Goal: Task Accomplishment & Management: Manage account settings

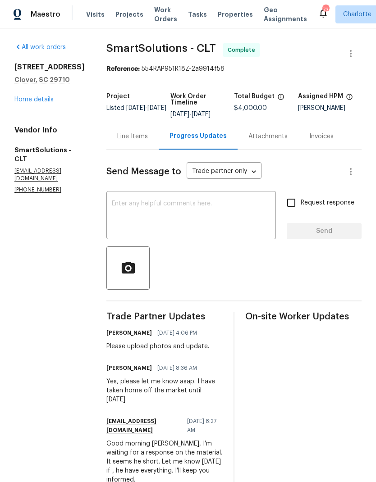
click at [18, 103] on link "Home details" at bounding box center [33, 99] width 39 height 6
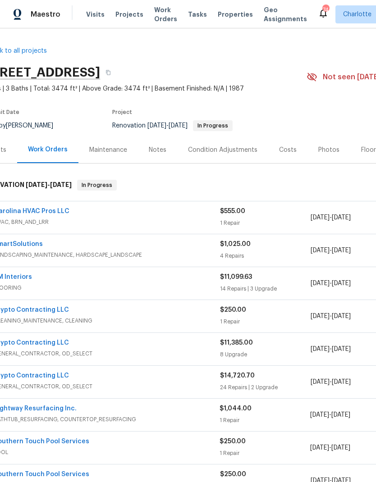
scroll to position [0, 17]
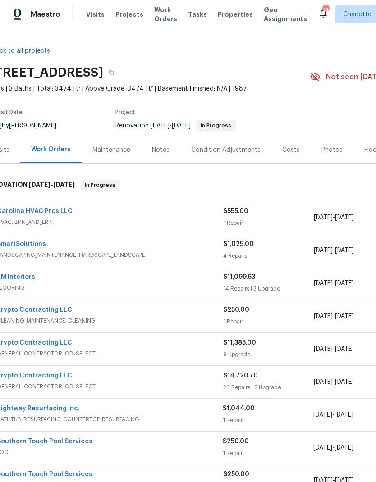
click at [12, 214] on link "Carolina HVAC Pros LLC" at bounding box center [35, 211] width 76 height 6
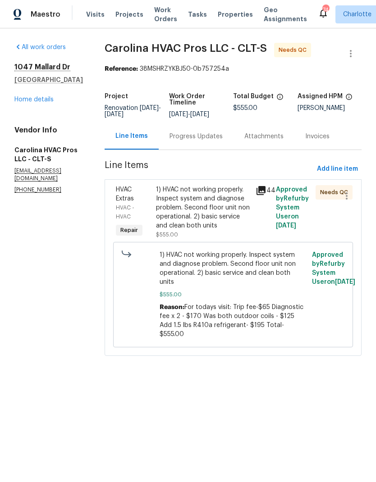
click at [133, 202] on span "HVAC Extras" at bounding box center [125, 193] width 18 height 15
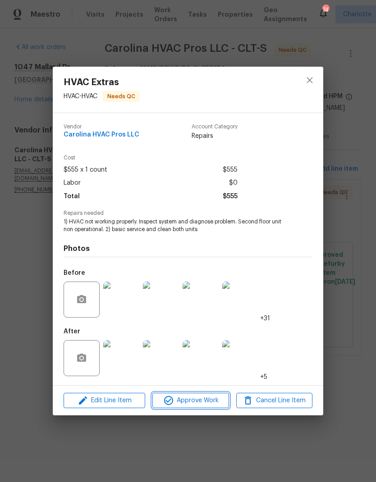
click at [195, 401] on span "Approve Work" at bounding box center [190, 400] width 71 height 11
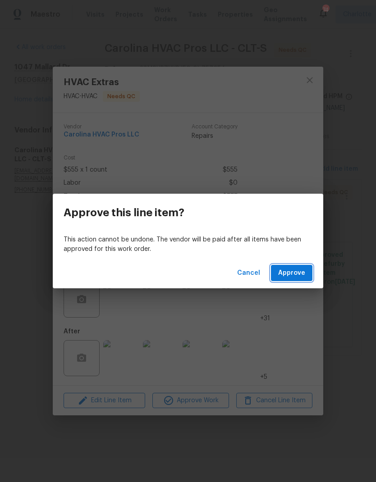
click at [298, 277] on span "Approve" at bounding box center [291, 273] width 27 height 11
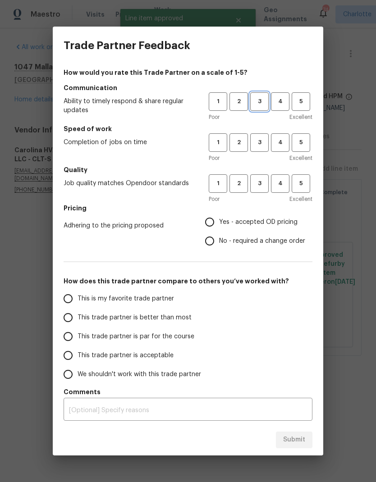
click at [262, 100] on span "3" at bounding box center [259, 101] width 17 height 10
click at [263, 140] on span "3" at bounding box center [259, 142] width 17 height 10
click at [262, 180] on span "3" at bounding box center [259, 183] width 17 height 10
click at [217, 222] on input "Yes - accepted OD pricing" at bounding box center [209, 222] width 19 height 19
radio input "true"
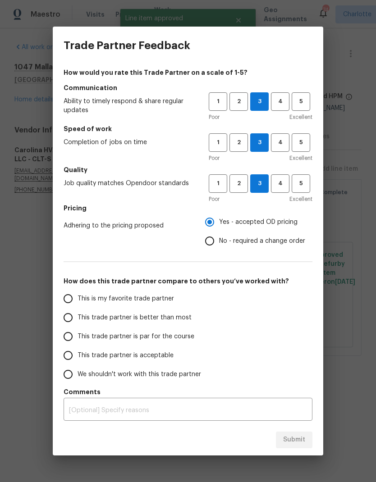
click at [69, 339] on input "This trade partner is par for the course" at bounding box center [68, 336] width 19 height 19
radio input "false"
click at [74, 314] on input "This trade partner is better than most" at bounding box center [68, 317] width 19 height 19
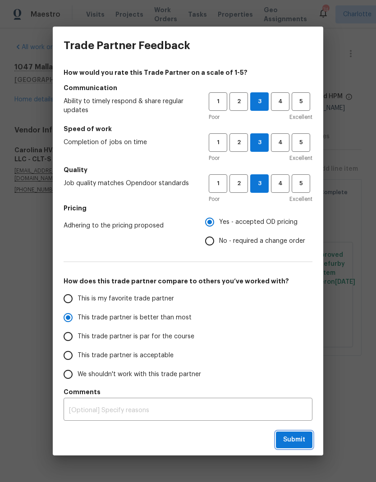
click at [291, 443] on span "Submit" at bounding box center [294, 439] width 22 height 11
radio input "true"
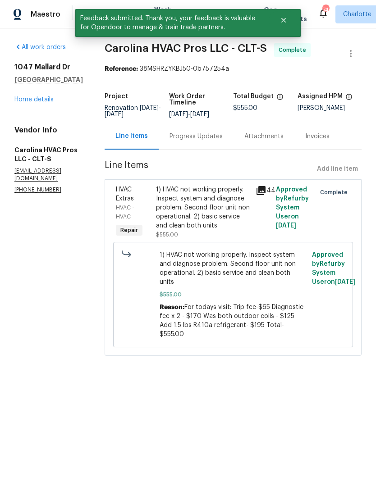
click at [193, 141] on div "Progress Updates" at bounding box center [195, 136] width 53 height 9
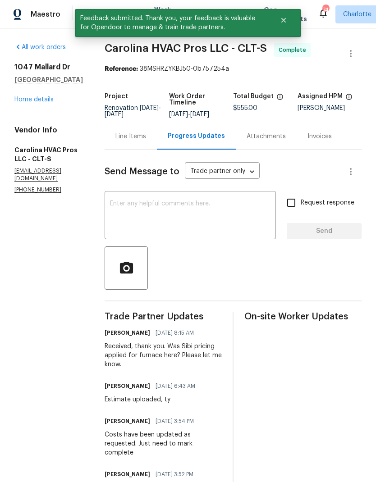
click at [189, 222] on textarea at bounding box center [190, 216] width 160 height 32
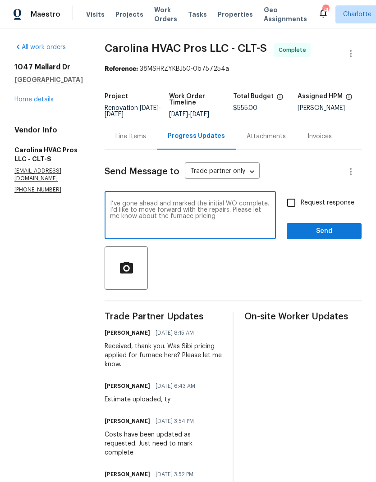
click at [119, 223] on textarea "I’ve gone ahead and marked the initial WO complete. I’d like to move forward wi…" at bounding box center [190, 216] width 160 height 32
click at [249, 285] on div at bounding box center [233, 267] width 257 height 43
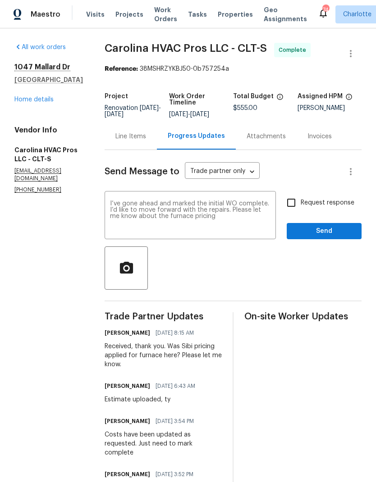
click at [116, 226] on textarea "I’ve gone ahead and marked the initial WO complete. I’d like to move forward wi…" at bounding box center [190, 216] width 160 height 32
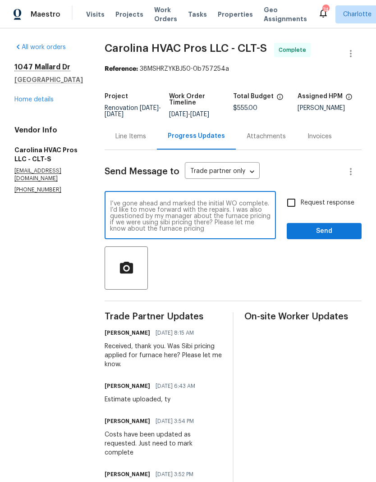
click at [253, 232] on textarea "I’ve gone ahead and marked the initial WO complete. I’d like to move forward wi…" at bounding box center [190, 216] width 160 height 32
click at [228, 231] on textarea "I’ve gone ahead and marked the initial WO complete. I’d like to move forward wi…" at bounding box center [190, 216] width 160 height 32
click at [205, 232] on textarea "I’ve gone ahead and marked the initial WO complete. I’d like to move forward wi…" at bounding box center [190, 216] width 160 height 32
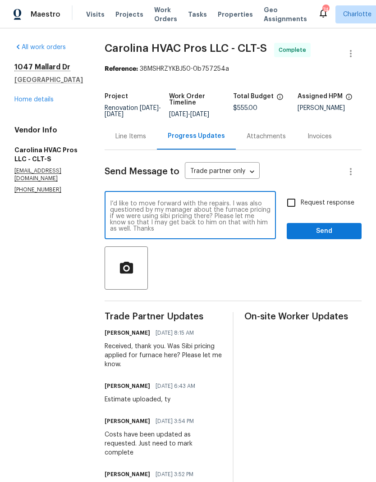
type textarea "I’ve gone ahead and marked the initial WO complete. I’d like to move forward wi…"
click at [289, 211] on input "Request response" at bounding box center [291, 202] width 19 height 19
checkbox input "true"
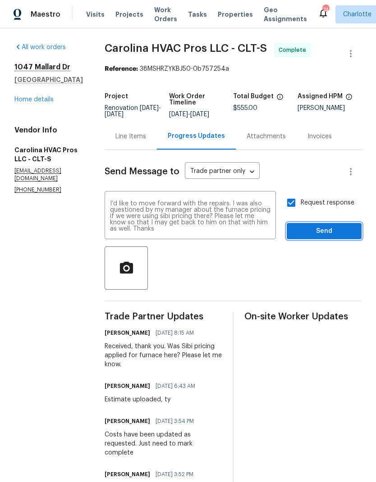
click at [339, 237] on span "Send" at bounding box center [324, 231] width 60 height 11
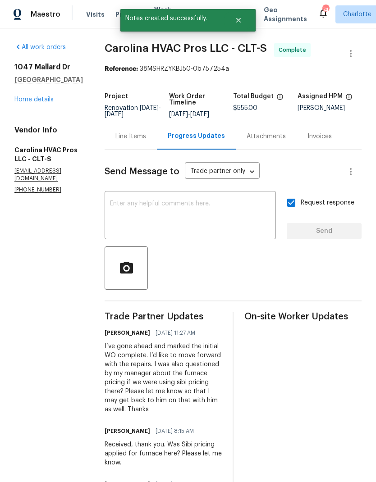
scroll to position [0, 0]
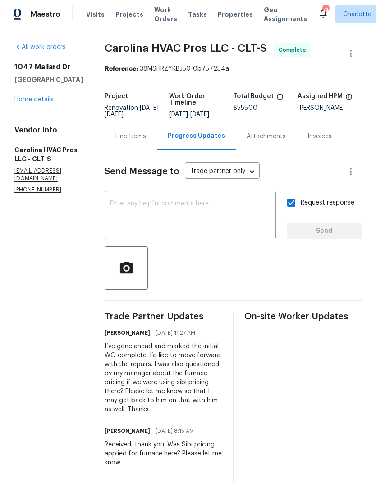
click at [34, 101] on link "Home details" at bounding box center [33, 99] width 39 height 6
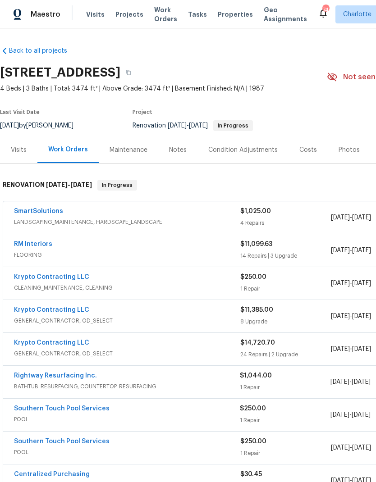
click at [39, 212] on link "SmartSolutions" at bounding box center [38, 211] width 49 height 6
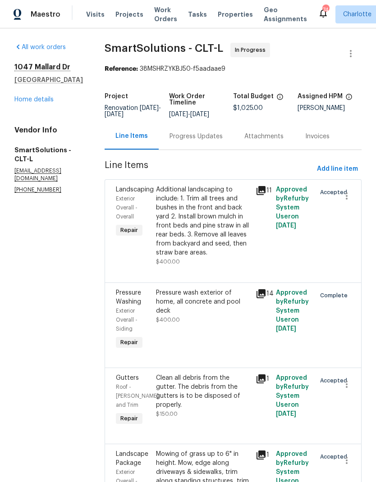
click at [203, 141] on div "Progress Updates" at bounding box center [195, 136] width 53 height 9
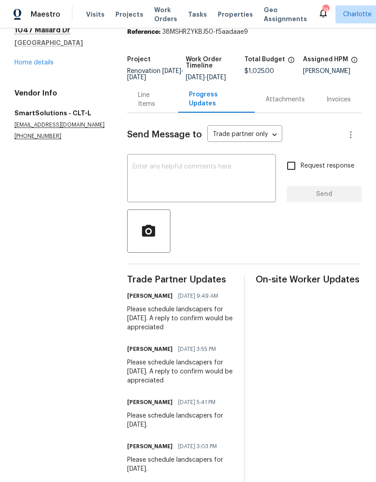
scroll to position [34, 0]
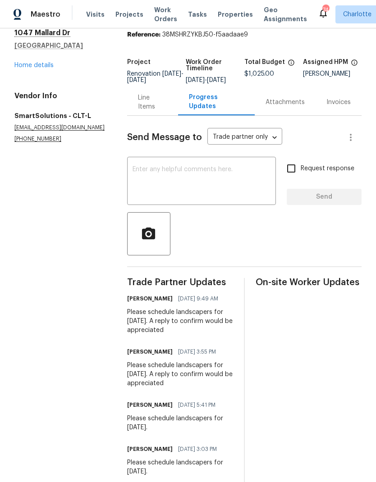
click at [177, 182] on textarea at bounding box center [201, 182] width 138 height 32
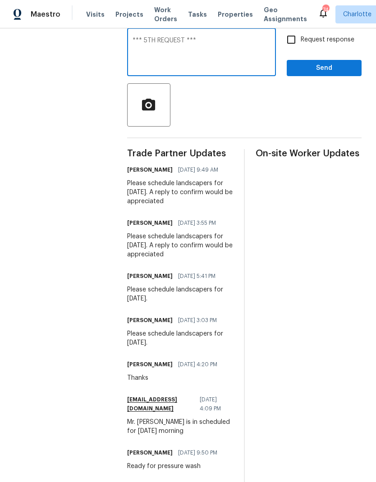
scroll to position [166, 0]
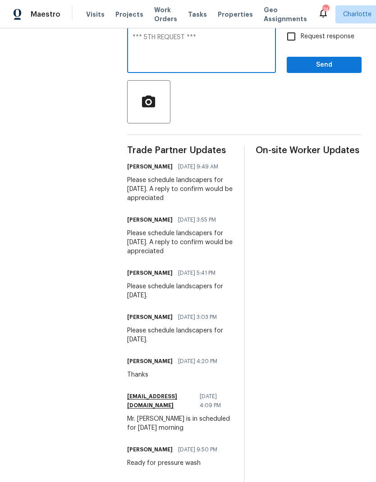
click at [127, 186] on div "Please schedule landscapers for Monday 8/25. A reply to confirm would be apprec…" at bounding box center [180, 189] width 106 height 27
click at [98, 225] on section "All work orders 1047 Mallard Dr Rock Hill, SC 29732 Home details Vendor Info Sm…" at bounding box center [59, 239] width 91 height 725
click at [133, 184] on div "Please schedule landscapers for Monday 8/25. A reply to confirm would be apprec…" at bounding box center [180, 189] width 106 height 27
copy div "Please schedule landscapers for Monday 8/25. A reply to confirm would be apprec…"
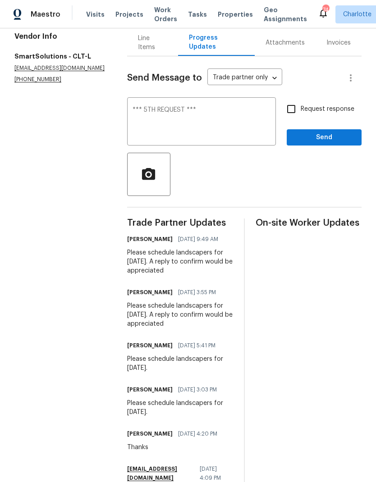
scroll to position [95, 0]
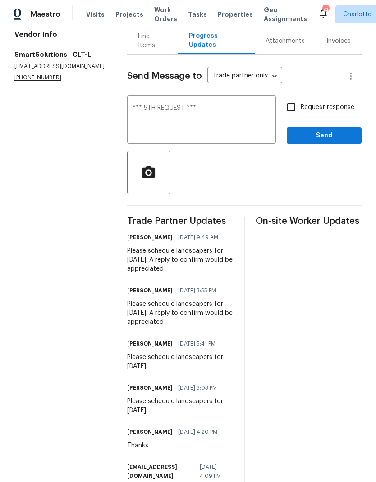
click at [228, 121] on textarea "*** 5TH REQUEST ***" at bounding box center [201, 121] width 138 height 32
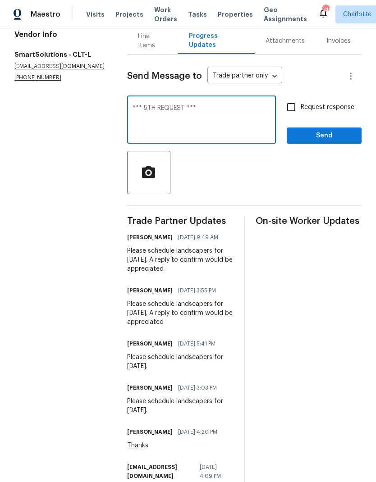
click at [158, 136] on textarea "*** 5TH REQUEST ***" at bounding box center [201, 121] width 138 height 32
paste textarea "Please schedule landscapers for Monday 8/25. A reply to confirm would be apprec…"
type textarea "*** 5TH REQUEST *** Please schedule landscapers for Monday 8/25. A reply to con…"
click at [293, 113] on input "Request response" at bounding box center [291, 107] width 19 height 19
checkbox input "true"
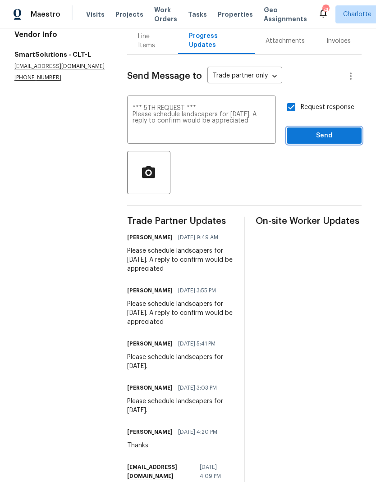
click at [334, 140] on span "Send" at bounding box center [324, 135] width 60 height 11
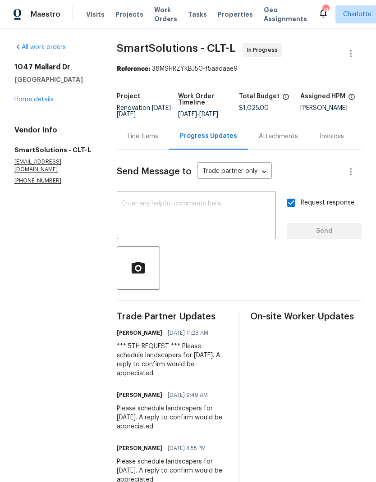
scroll to position [0, 0]
click at [33, 98] on link "Home details" at bounding box center [33, 99] width 39 height 6
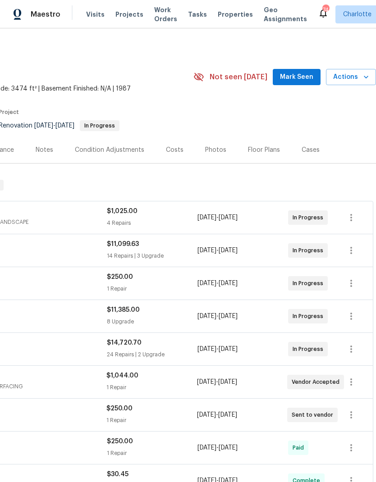
scroll to position [0, 133]
click at [302, 74] on span "Mark Seen" at bounding box center [296, 77] width 33 height 11
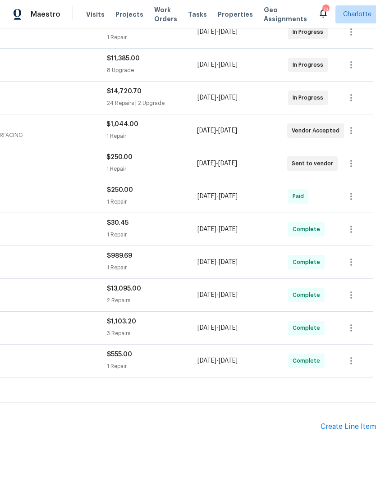
scroll to position [251, 133]
click at [350, 428] on div "Create Line Item" at bounding box center [347, 427] width 55 height 9
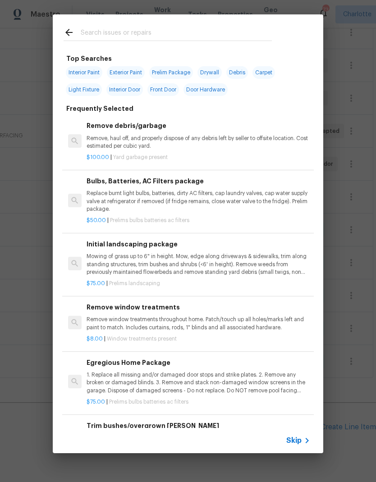
click at [133, 29] on input "text" at bounding box center [176, 34] width 191 height 14
type input "Hvac"
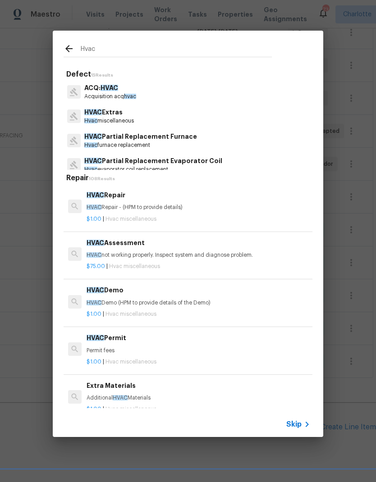
click at [172, 138] on p "HVAC Partial Replacement Furnace" at bounding box center [140, 136] width 113 height 9
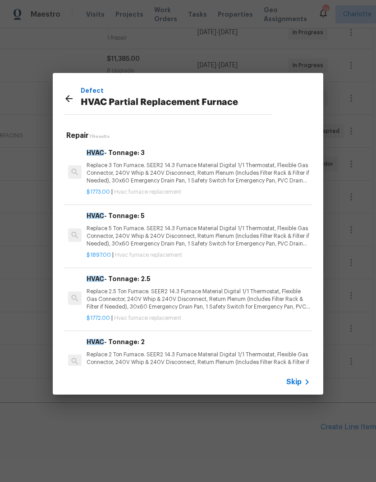
scroll to position [0, 0]
click at [64, 105] on div at bounding box center [72, 100] width 17 height 14
click at [68, 96] on icon at bounding box center [68, 98] width 7 height 7
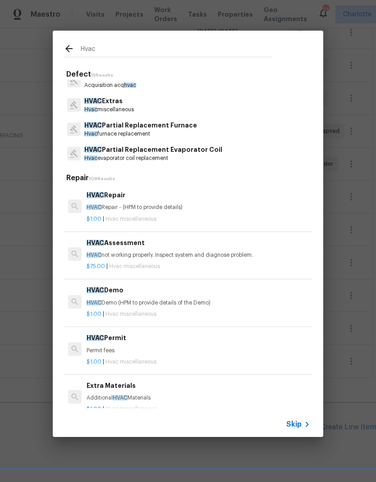
scroll to position [23, 0]
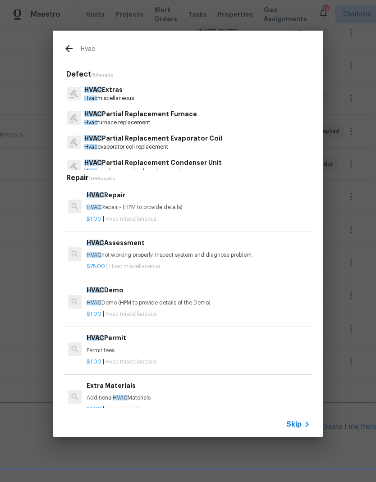
click at [175, 115] on p "HVAC Partial Replacement Furnace" at bounding box center [140, 113] width 113 height 9
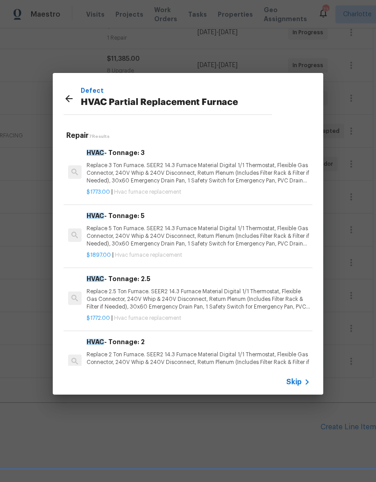
click at [70, 100] on icon at bounding box center [69, 98] width 11 height 11
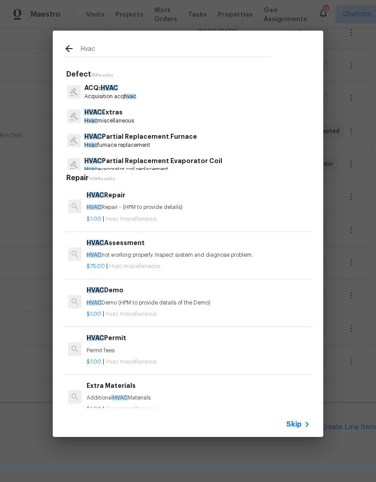
click at [67, 51] on icon at bounding box center [69, 48] width 11 height 11
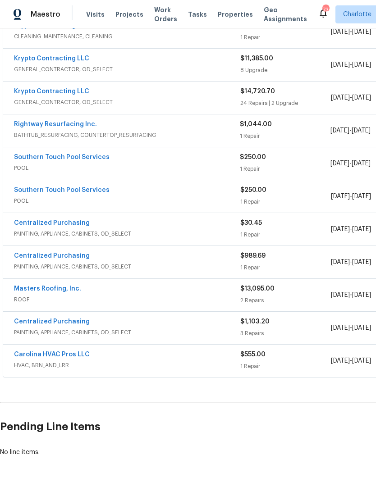
scroll to position [251, 0]
click at [69, 357] on link "Carolina HVAC Pros LLC" at bounding box center [52, 355] width 76 height 6
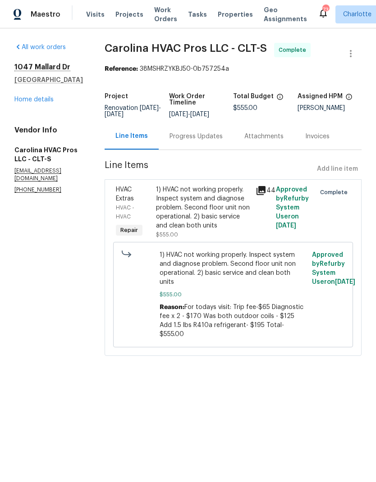
click at [207, 141] on div "Progress Updates" at bounding box center [195, 136] width 53 height 9
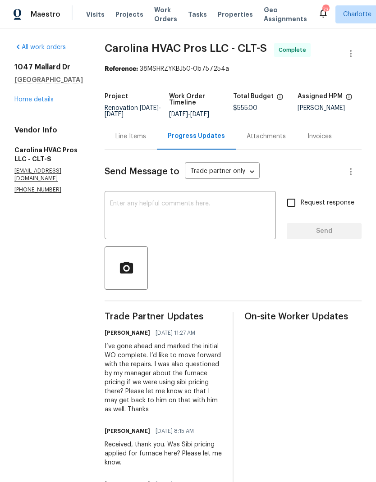
click at [140, 141] on div "Line Items" at bounding box center [130, 136] width 31 height 9
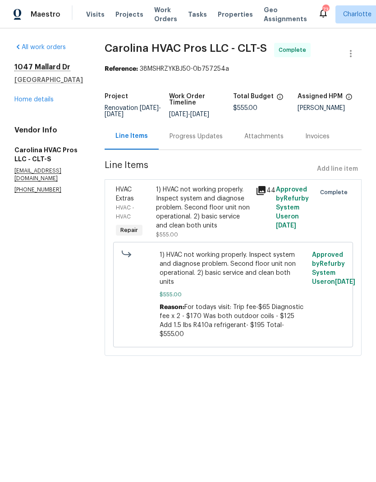
click at [265, 195] on icon at bounding box center [260, 190] width 9 height 9
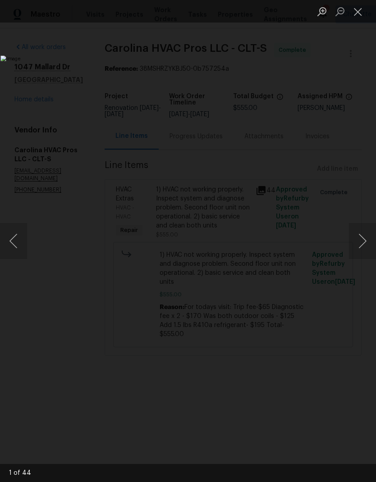
click at [356, 240] on button "Next image" at bounding box center [362, 241] width 27 height 36
click at [357, 237] on button "Next image" at bounding box center [362, 241] width 27 height 36
click at [355, 233] on button "Next image" at bounding box center [362, 241] width 27 height 36
click at [353, 227] on button "Next image" at bounding box center [362, 241] width 27 height 36
click at [352, 226] on button "Next image" at bounding box center [362, 241] width 27 height 36
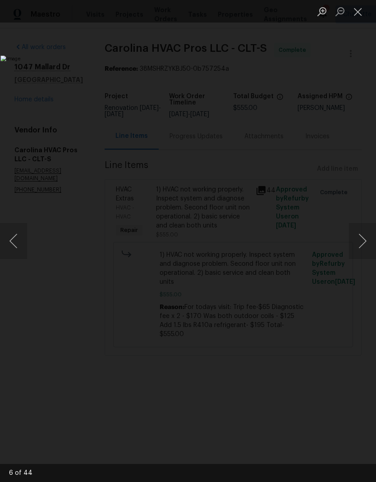
click at [349, 228] on button "Next image" at bounding box center [362, 241] width 27 height 36
click at [290, 230] on img "Lightbox" at bounding box center [144, 240] width 289 height 371
click at [352, 231] on button "Next image" at bounding box center [362, 241] width 27 height 36
click at [356, 240] on button "Next image" at bounding box center [362, 241] width 27 height 36
click at [357, 236] on button "Next image" at bounding box center [362, 241] width 27 height 36
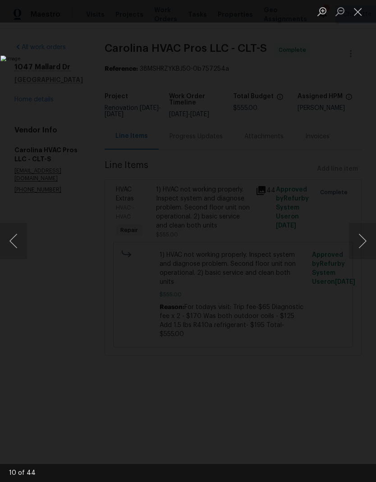
click at [356, 236] on button "Next image" at bounding box center [362, 241] width 27 height 36
click at [356, 234] on button "Next image" at bounding box center [362, 241] width 27 height 36
click at [355, 233] on button "Next image" at bounding box center [362, 241] width 27 height 36
click at [356, 233] on button "Next image" at bounding box center [362, 241] width 27 height 36
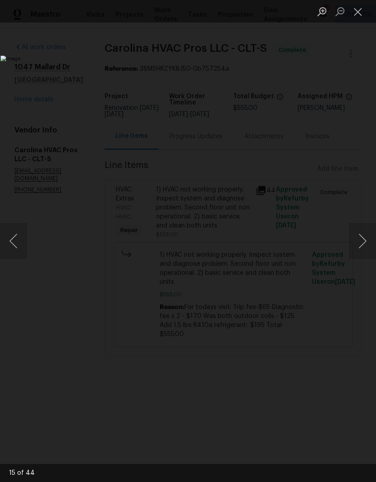
click at [355, 236] on button "Next image" at bounding box center [362, 241] width 27 height 36
click at [356, 236] on button "Next image" at bounding box center [362, 241] width 27 height 36
click at [353, 240] on button "Next image" at bounding box center [362, 241] width 27 height 36
click at [353, 239] on button "Next image" at bounding box center [362, 241] width 27 height 36
click at [352, 237] on button "Next image" at bounding box center [362, 241] width 27 height 36
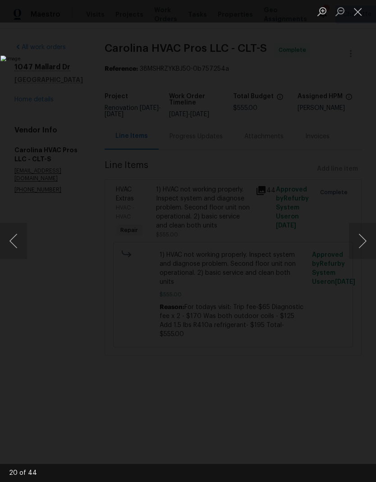
click at [352, 238] on button "Next image" at bounding box center [362, 241] width 27 height 36
click at [357, 240] on button "Next image" at bounding box center [362, 241] width 27 height 36
click at [359, 229] on button "Next image" at bounding box center [362, 241] width 27 height 36
click at [359, 243] on button "Next image" at bounding box center [362, 241] width 27 height 36
click at [356, 248] on button "Next image" at bounding box center [362, 241] width 27 height 36
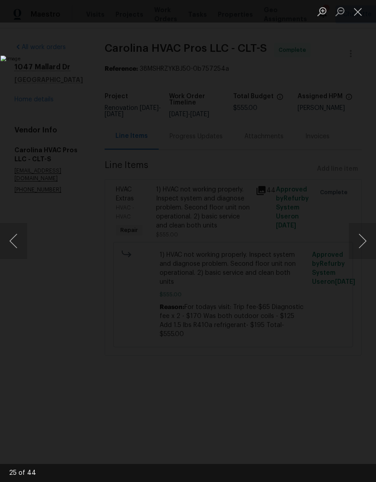
click at [357, 249] on button "Next image" at bounding box center [362, 241] width 27 height 36
click at [358, 246] on button "Next image" at bounding box center [362, 241] width 27 height 36
click at [355, 248] on button "Next image" at bounding box center [362, 241] width 27 height 36
click at [357, 251] on button "Next image" at bounding box center [362, 241] width 27 height 36
click at [355, 252] on button "Next image" at bounding box center [362, 241] width 27 height 36
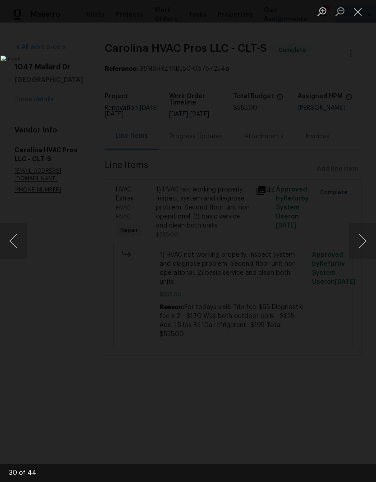
click at [358, 247] on button "Next image" at bounding box center [362, 241] width 27 height 36
click at [357, 246] on button "Next image" at bounding box center [362, 241] width 27 height 36
click at [359, 244] on button "Next image" at bounding box center [362, 241] width 27 height 36
click at [356, 249] on button "Next image" at bounding box center [362, 241] width 27 height 36
click at [357, 247] on button "Next image" at bounding box center [362, 241] width 27 height 36
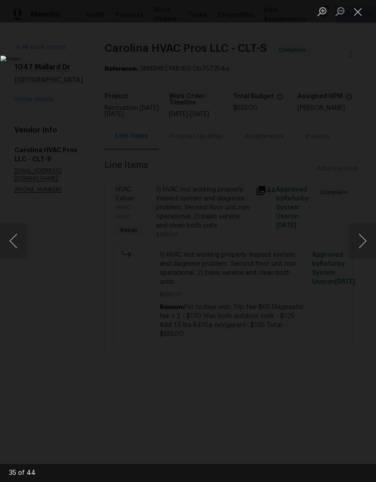
click at [358, 246] on button "Next image" at bounding box center [362, 241] width 27 height 36
click at [290, 259] on img "Lightbox" at bounding box center [144, 240] width 289 height 371
click at [359, 238] on button "Next image" at bounding box center [362, 241] width 27 height 36
click at [10, 239] on button "Previous image" at bounding box center [13, 241] width 27 height 36
click at [354, 12] on button "Close lightbox" at bounding box center [358, 12] width 18 height 16
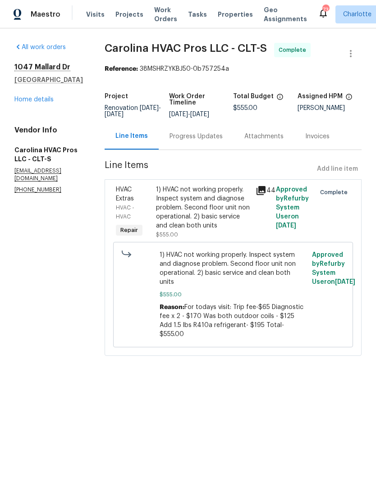
click at [212, 150] on div "Progress Updates" at bounding box center [196, 136] width 75 height 27
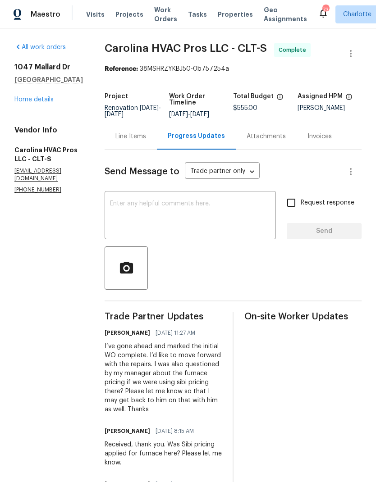
click at [135, 150] on div "Line Items" at bounding box center [131, 136] width 52 height 27
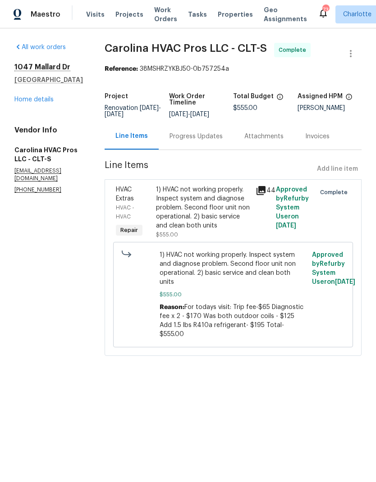
click at [34, 100] on link "Home details" at bounding box center [33, 99] width 39 height 6
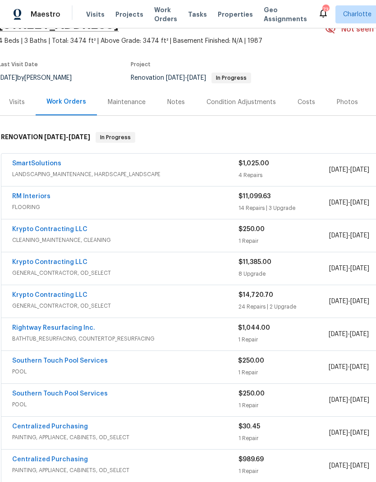
scroll to position [52, 0]
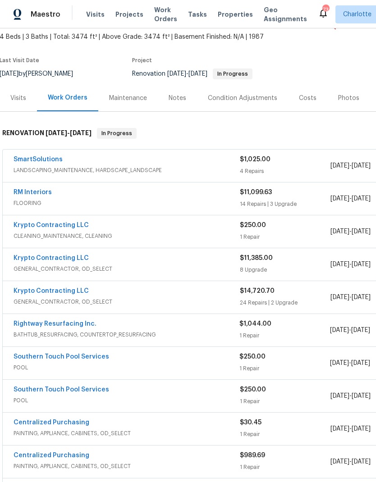
click at [73, 325] on link "Rightway Resurfacing Inc." at bounding box center [55, 324] width 83 height 6
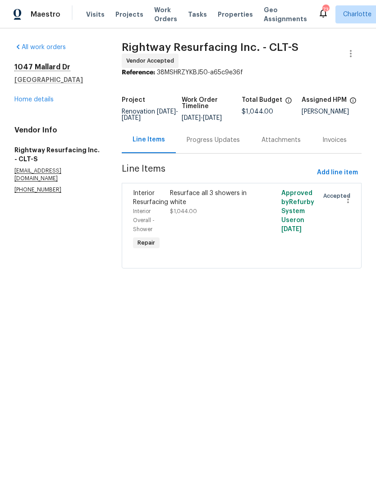
click at [203, 152] on div "Progress Updates" at bounding box center [213, 140] width 75 height 27
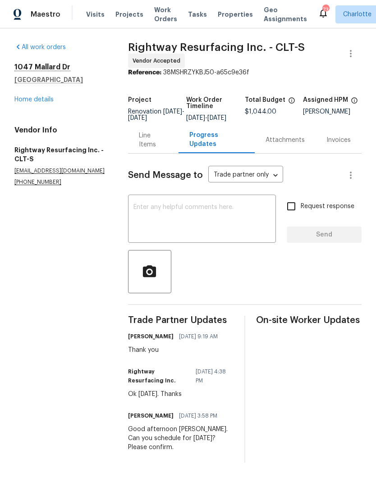
click at [23, 97] on link "Home details" at bounding box center [33, 99] width 39 height 6
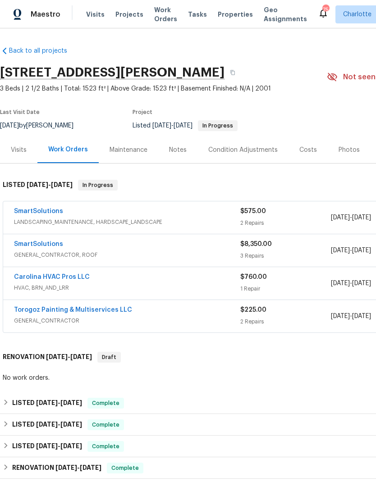
click at [18, 211] on link "SmartSolutions" at bounding box center [38, 211] width 49 height 6
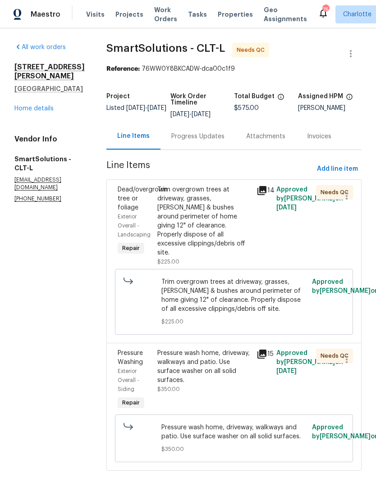
click at [200, 134] on div "Progress Updates" at bounding box center [197, 136] width 53 height 9
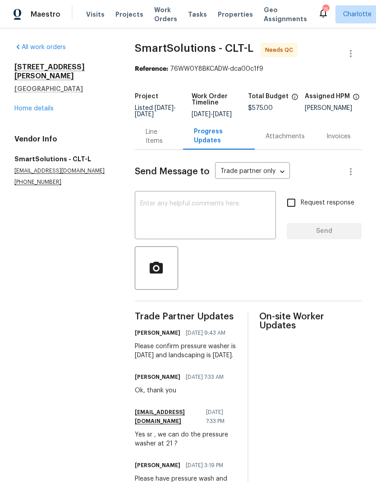
click at [153, 143] on div "Line Items" at bounding box center [159, 136] width 27 height 18
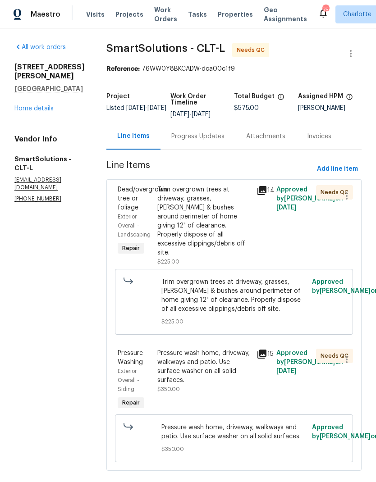
click at [263, 192] on icon at bounding box center [261, 190] width 9 height 9
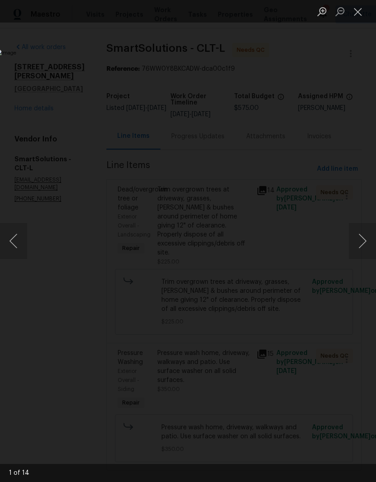
click at [358, 246] on button "Next image" at bounding box center [362, 241] width 27 height 36
click at [364, 244] on button "Next image" at bounding box center [362, 241] width 27 height 36
click at [362, 243] on button "Next image" at bounding box center [362, 241] width 27 height 36
click at [366, 242] on button "Next image" at bounding box center [362, 241] width 27 height 36
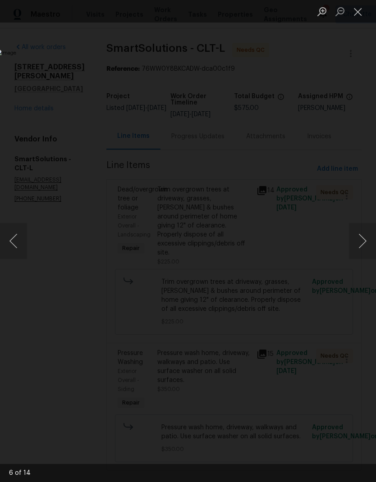
click at [365, 236] on button "Next image" at bounding box center [362, 241] width 27 height 36
click at [366, 236] on button "Next image" at bounding box center [362, 241] width 27 height 36
click at [371, 234] on button "Next image" at bounding box center [362, 241] width 27 height 36
click at [366, 233] on button "Next image" at bounding box center [362, 241] width 27 height 36
click at [370, 232] on button "Next image" at bounding box center [362, 241] width 27 height 36
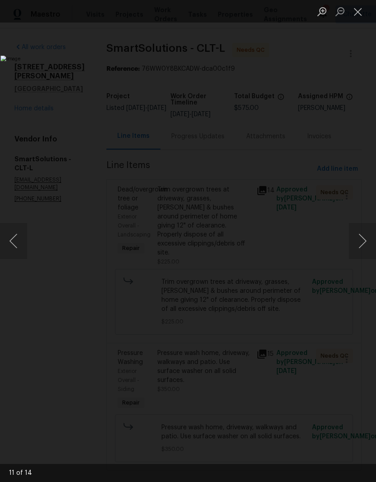
click at [364, 232] on button "Next image" at bounding box center [362, 241] width 27 height 36
click at [365, 232] on button "Next image" at bounding box center [362, 241] width 27 height 36
click at [365, 231] on button "Next image" at bounding box center [362, 241] width 27 height 36
click at [370, 228] on button "Next image" at bounding box center [362, 241] width 27 height 36
click at [368, 232] on button "Next image" at bounding box center [362, 241] width 27 height 36
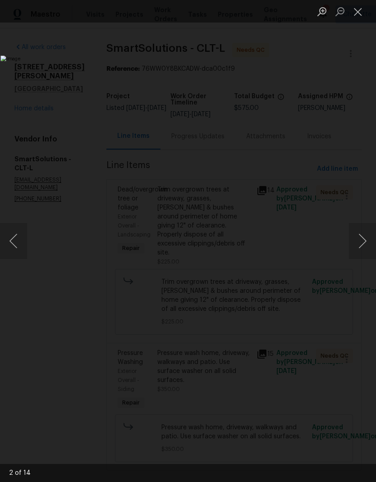
click at [21, 240] on button "Previous image" at bounding box center [13, 241] width 27 height 36
click at [357, 14] on button "Close lightbox" at bounding box center [358, 12] width 18 height 16
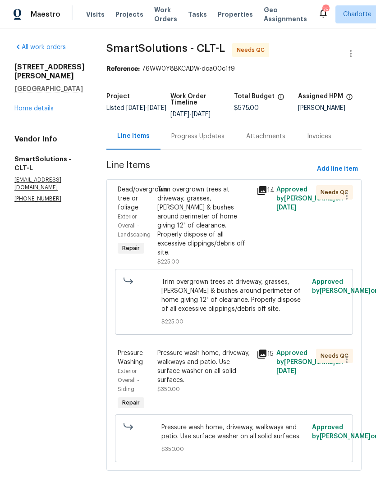
click at [136, 196] on span "Dead/overgrown tree or foliage" at bounding box center [143, 198] width 50 height 24
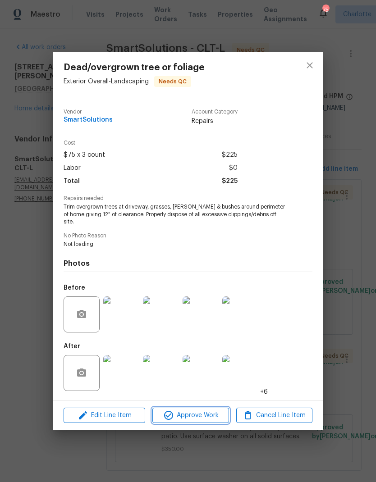
click at [189, 417] on span "Approve Work" at bounding box center [190, 415] width 71 height 11
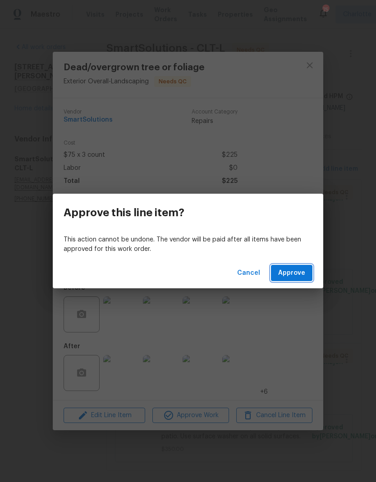
click at [299, 277] on span "Approve" at bounding box center [291, 273] width 27 height 11
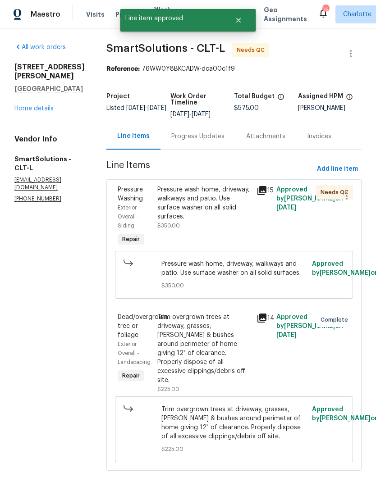
click at [266, 191] on icon at bounding box center [261, 190] width 9 height 9
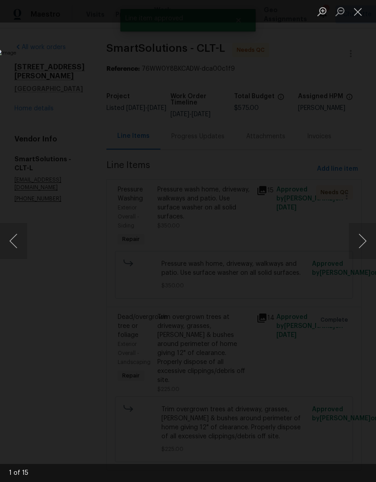
click at [371, 241] on button "Next image" at bounding box center [362, 241] width 27 height 36
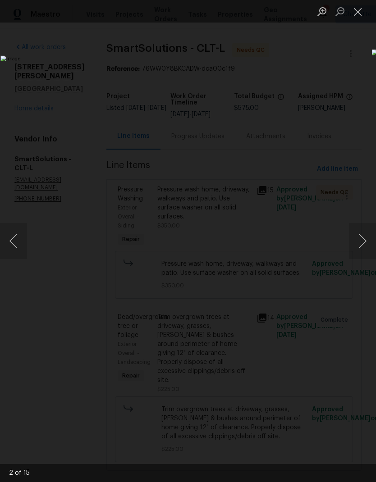
click at [370, 237] on button "Next image" at bounding box center [362, 241] width 27 height 36
click at [370, 236] on button "Next image" at bounding box center [362, 241] width 27 height 36
click at [371, 238] on button "Next image" at bounding box center [362, 241] width 27 height 36
click at [357, 13] on button "Close lightbox" at bounding box center [358, 12] width 18 height 16
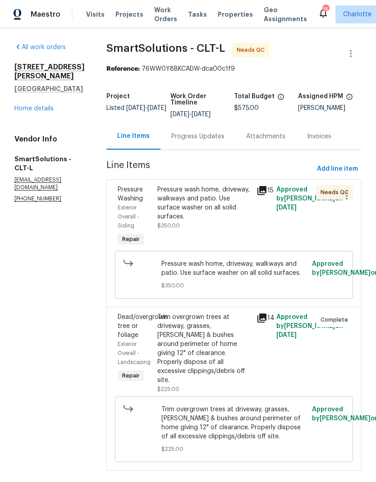
click at [130, 197] on span "Pressure Washing" at bounding box center [130, 193] width 25 height 15
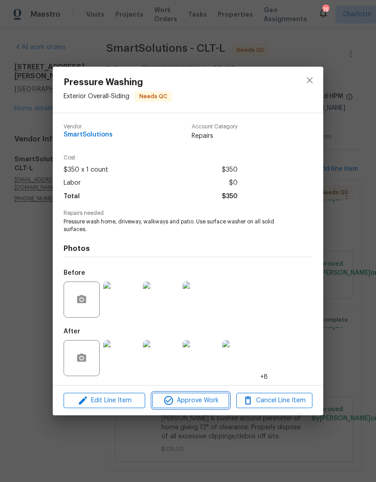
click at [200, 404] on span "Approve Work" at bounding box center [190, 400] width 71 height 11
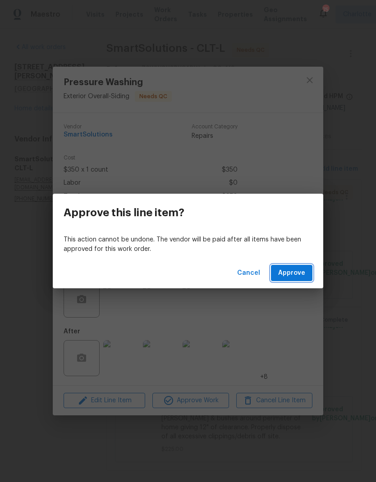
click at [298, 271] on span "Approve" at bounding box center [291, 273] width 27 height 11
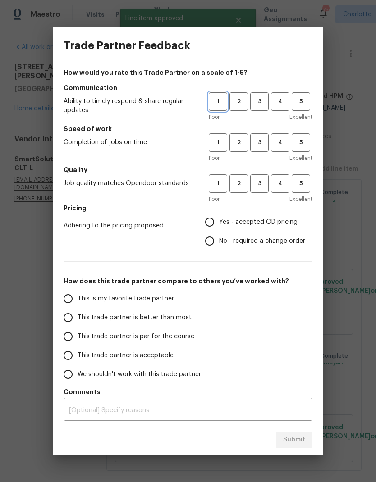
click at [221, 95] on button "1" at bounding box center [218, 101] width 18 height 18
click at [237, 101] on span "2" at bounding box center [238, 101] width 17 height 10
click at [240, 140] on span "2" at bounding box center [238, 142] width 17 height 10
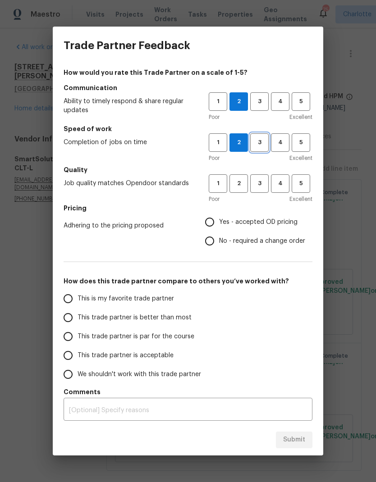
click at [259, 143] on span "3" at bounding box center [259, 142] width 17 height 10
click at [259, 181] on span "3" at bounding box center [259, 183] width 17 height 10
click at [213, 219] on input "Yes - accepted OD pricing" at bounding box center [209, 222] width 19 height 19
radio input "true"
click at [66, 340] on input "This trade partner is par for the course" at bounding box center [68, 336] width 19 height 19
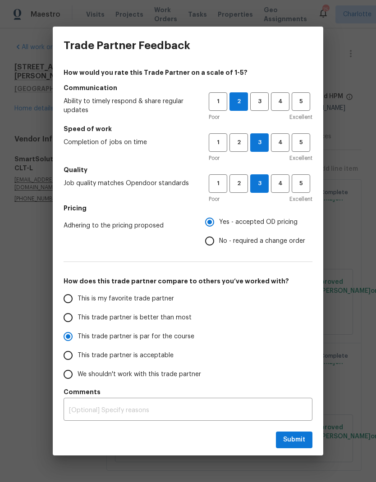
click at [200, 413] on textarea at bounding box center [188, 410] width 238 height 6
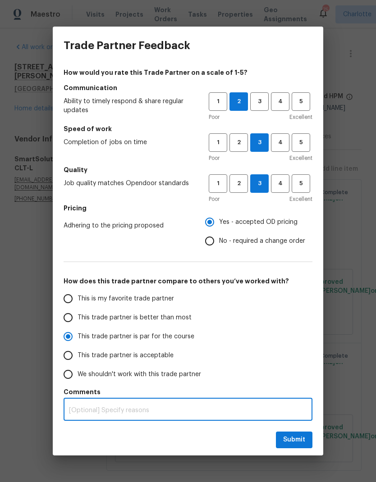
scroll to position [13, 0]
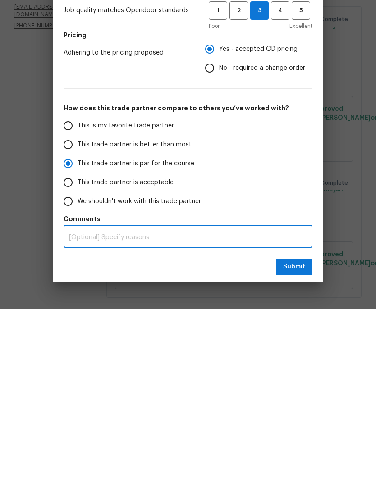
radio input "true"
type textarea "V"
radio input "false"
type textarea "Ve"
radio input "false"
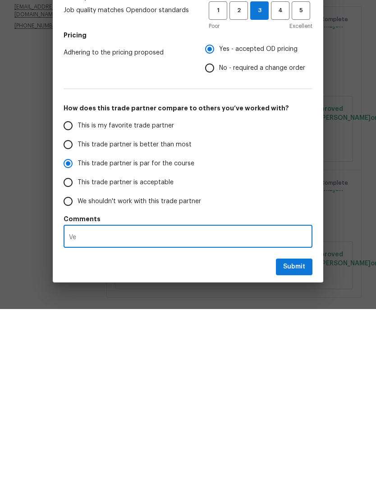
type textarea "Ven"
radio input "false"
type textarea "Vend"
radio input "false"
type textarea "Vendo"
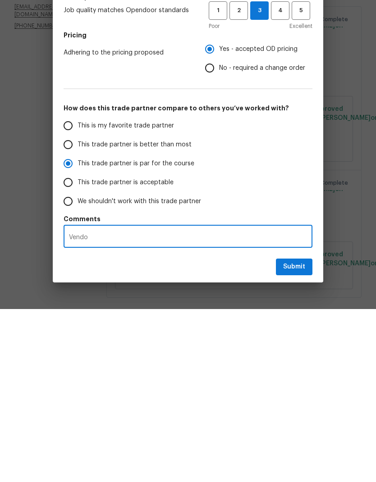
radio input "false"
type textarea "Vendor"
radio input "false"
type textarea "Vendor"
radio input "false"
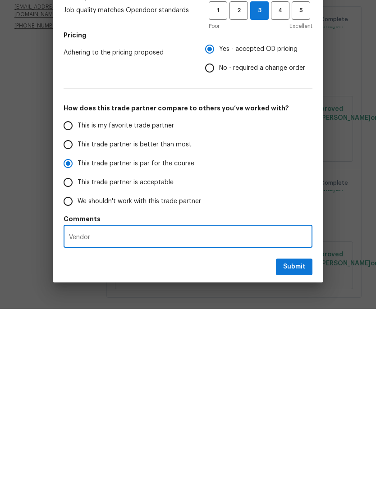
type textarea "Vendor h"
radio input "false"
type textarea "Vendor hi"
radio input "false"
type textarea "Vendor his"
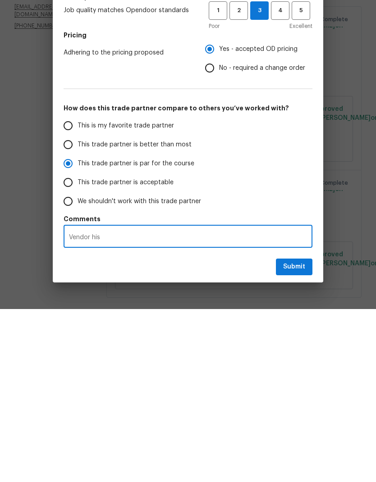
radio input "false"
type textarea "Vendor hist"
radio input "false"
type textarea "Vendor histo"
radio input "false"
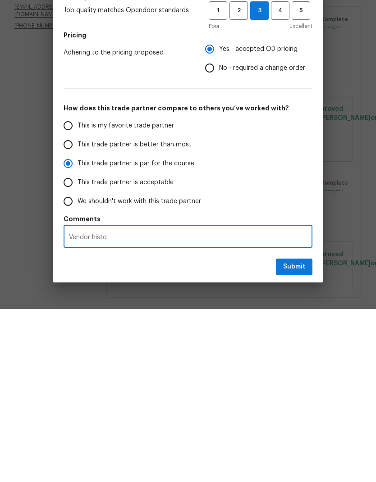
type textarea "Vendor histor"
radio input "false"
type textarea "Vendor histori"
radio input "false"
type textarea "Vendor historic"
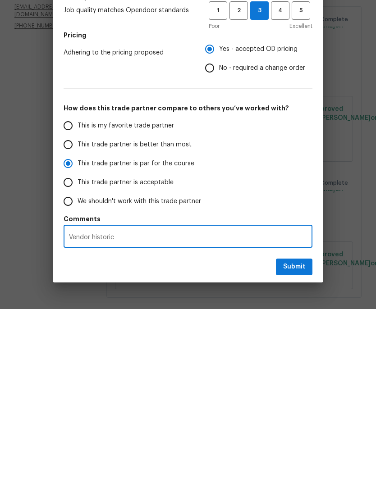
radio input "false"
type textarea "Vendor historica"
radio input "false"
type textarea "Vendor historical"
radio input "false"
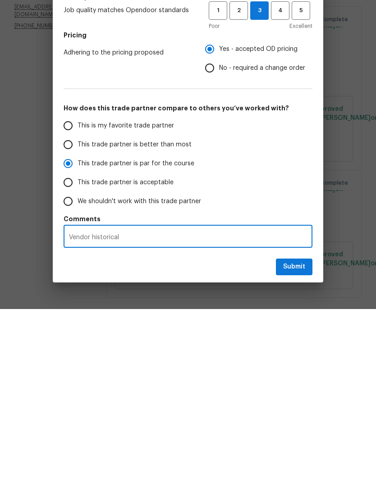
type textarea "Vendor historicall"
radio input "false"
type textarea "Vendor historically"
radio input "false"
type textarea "Vendor historically"
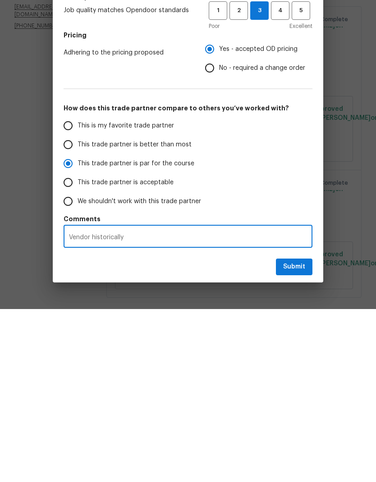
radio input "false"
type textarea "Vendor historically h"
radio input "false"
type textarea "Vendor historically ha"
radio input "false"
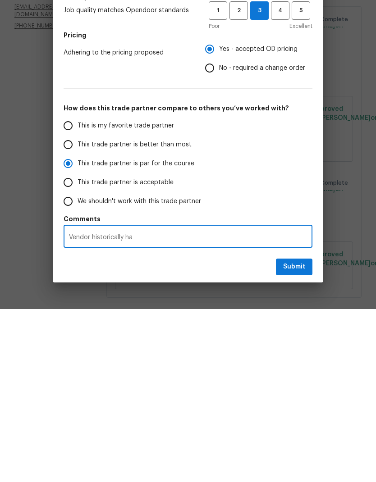
type textarea "Vendor historically has"
radio input "false"
type textarea "Vendor historically has"
radio input "false"
type textarea "Vendor historically has p"
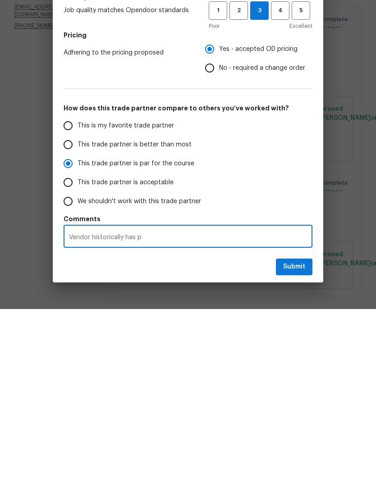
radio input "false"
type textarea "Vendor historically has po"
radio input "false"
type textarea "Vendor historically has poo"
radio input "false"
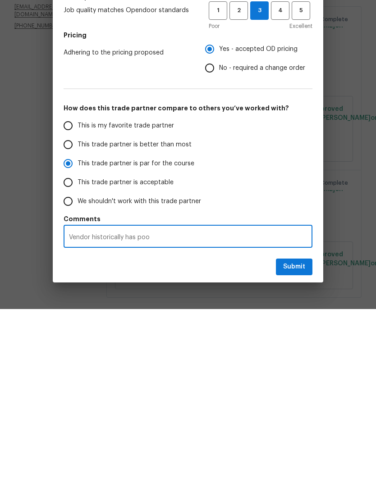
type textarea "Vendor historically has poor"
radio input "false"
type textarea "Vendor historically has poor"
radio input "false"
type textarea "Vendor historically has poor c"
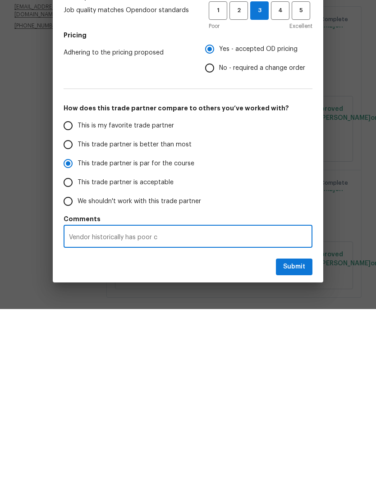
radio input "false"
type textarea "Vendor historically has poor co"
radio input "false"
type textarea "Vendor historically has poor com"
radio input "false"
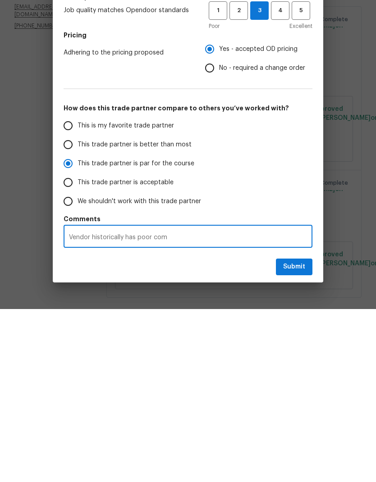
type textarea "Vendor historically has poor comm"
radio input "false"
type textarea "Vendor historically has poor communication"
radio input "false"
type textarea "Vendor historically has poor communication"
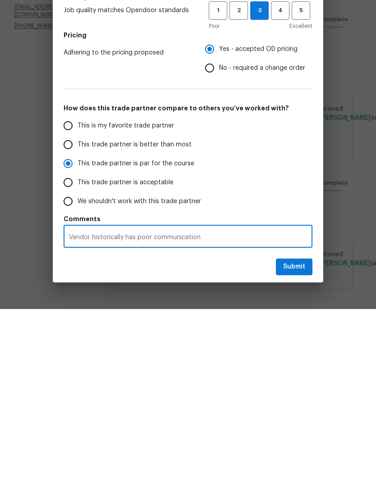
radio input "false"
type textarea "Vendor historically has poor communication"
radio input "false"
type textarea "Vendor historically has poor communication."
radio input "false"
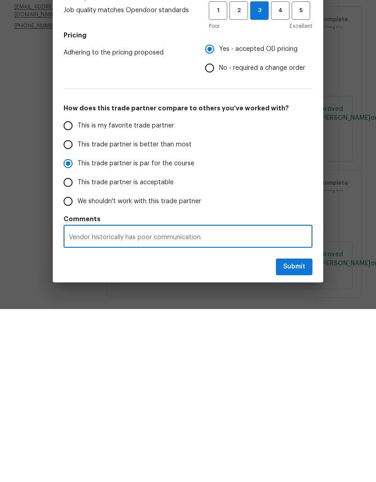
type textarea "Vendor historically has poor communication."
radio input "false"
type textarea "Vendor historically has poor communication. M"
radio input "false"
type textarea "Vendor historically has poor communication. Ma"
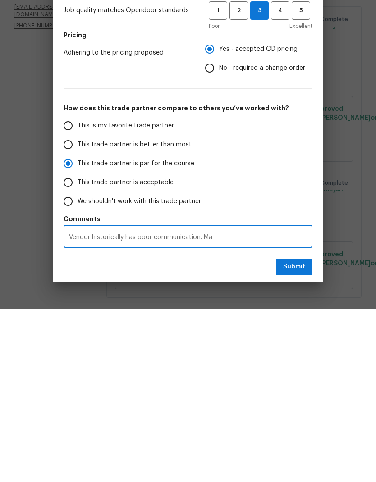
radio input "false"
type textarea "Vendor historically has poor communication. Man"
radio input "false"
type textarea "Vendor historically has poor communication. Many"
radio input "false"
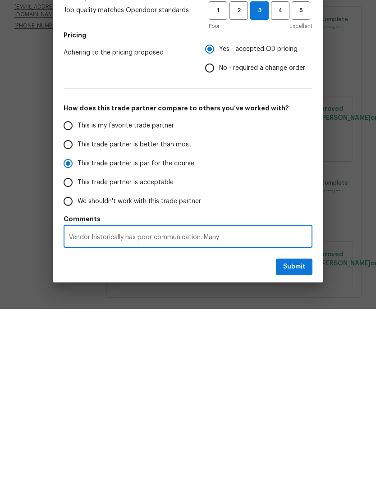
type textarea "Vendor historically has poor communication. Many"
radio input "false"
type textarea "Vendor historically has poor communication. Many m"
radio input "false"
type textarea "Vendor historically has poor communication. Many me"
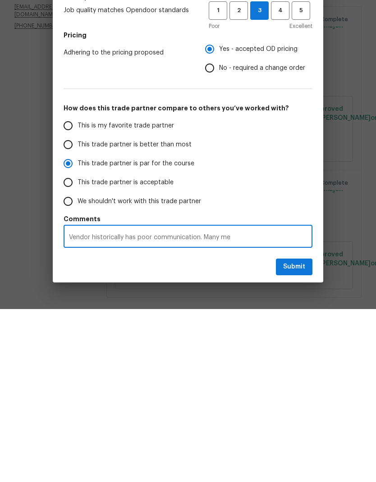
radio input "false"
type textarea "Vendor historically has poor communication. Many mes"
radio input "false"
type textarea "Vendor historically has poor communication. Many mesa"
radio input "false"
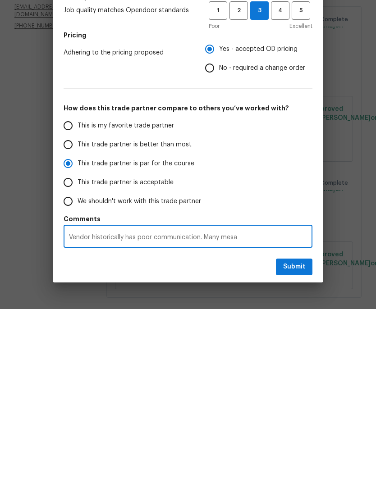
type textarea "Vendor historically has poor communication. Many mesag"
radio input "false"
type textarea "Vendor historically has poor communication. Many mesage"
radio input "false"
type textarea "Vendor historically has poor communication. Many mesages"
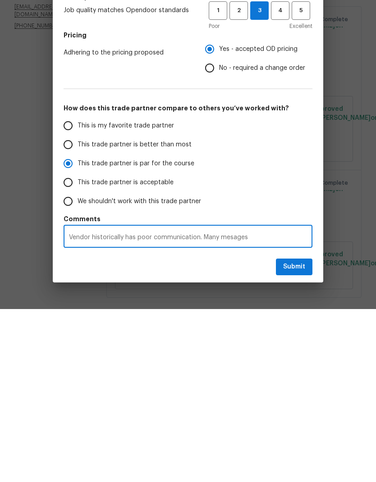
radio input "false"
type textarea "Vendor historically has poor communication. Many messages"
radio input "false"
type textarea "Vendor historically has poor communication. Many messages"
radio input "false"
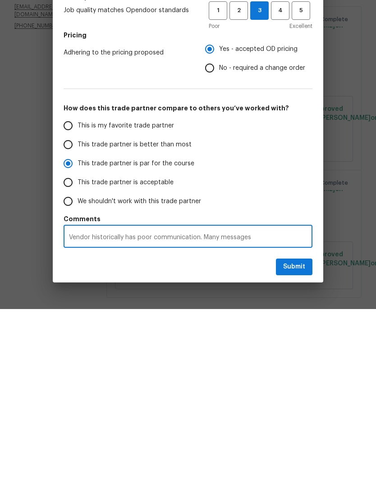
type textarea "Vendor historically has poor communication. Many messages f"
radio input "false"
type textarea "Vendor historically has poor communication. Many messages fo"
radio input "false"
type textarea "Vendor historically has poor communication. Many messages fo"
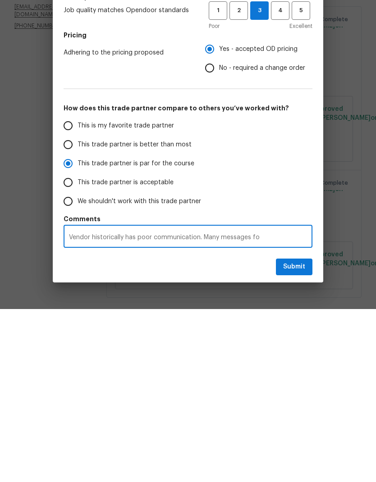
radio input "false"
type textarea "Vendor historically has poor communication. Many messages fo u"
radio input "false"
type textarea "Vendor historically has poor communication. Many messages fo"
radio input "false"
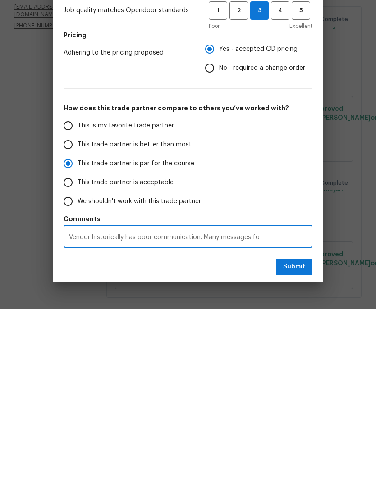
type textarea "Vendor historically has poor communication. Many messages fo"
radio input "false"
type textarea "Vendor historically has poor communication. Many messages f"
radio input "false"
type textarea "Vendor historically has poor communication. Many messages"
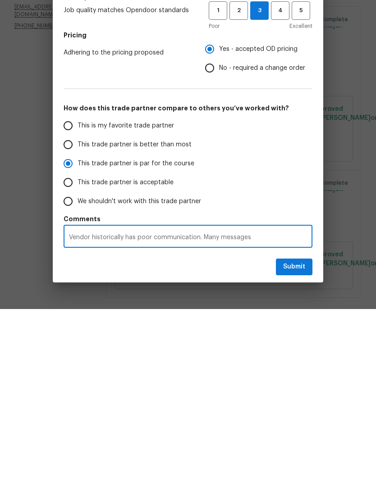
radio input "false"
type textarea "Vendor historically has poor communication. Many messages g"
radio input "false"
type textarea "Vendor historically has poor communication. Many messages go"
radio input "false"
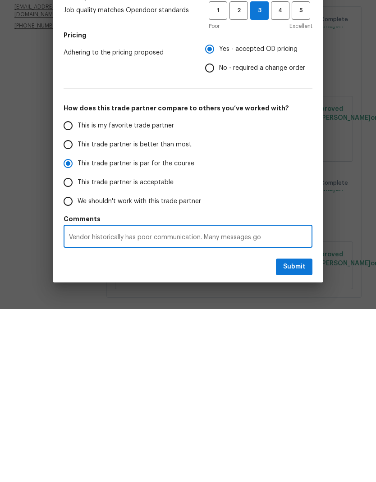
type textarea "Vendor historically has poor communication. Many messages go"
radio input "false"
type textarea "Vendor historically has poor communication. Many messages go a"
radio input "false"
type textarea "Vendor historically has poor communication. Many messages go"
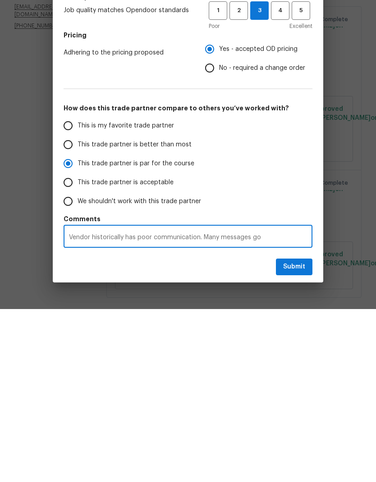
radio input "false"
type textarea "Vendor historically has poor communication. Many messages go u"
radio input "false"
type textarea "Vendor historically has poor communication. Many messages go un"
radio input "false"
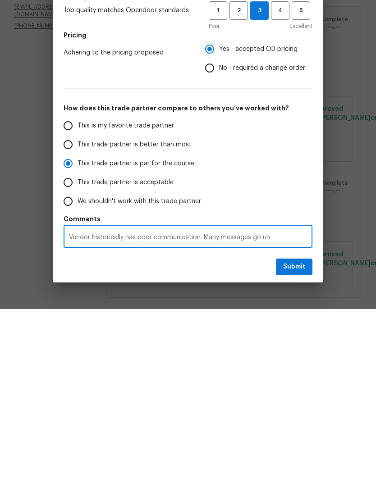
type textarea "Vendor historically has poor communication. Many messages go una"
radio input "false"
type textarea "Vendor historically has poor communication. Many messages go unanswered"
radio input "false"
type textarea "Vendor historically has poor communication. Many messages go unanswered"
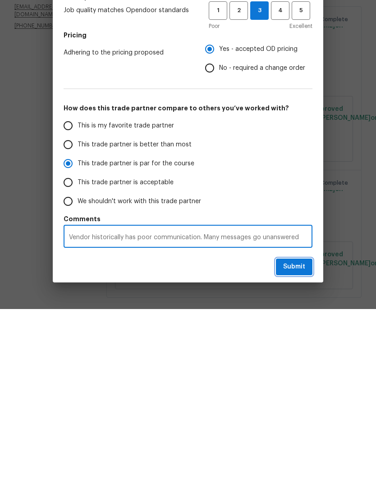
click at [297, 434] on span "Submit" at bounding box center [294, 439] width 22 height 11
radio input "false"
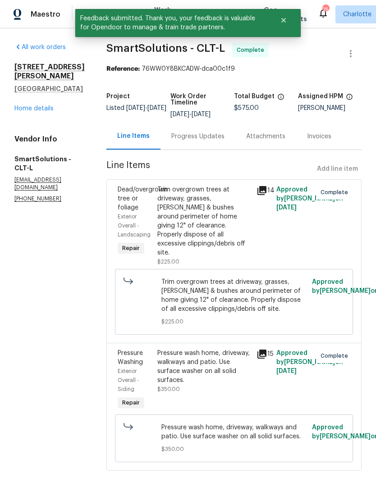
click at [200, 132] on div "Progress Updates" at bounding box center [197, 136] width 53 height 9
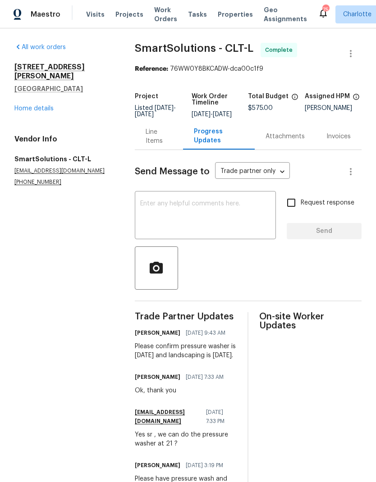
click at [38, 105] on link "Home details" at bounding box center [33, 108] width 39 height 6
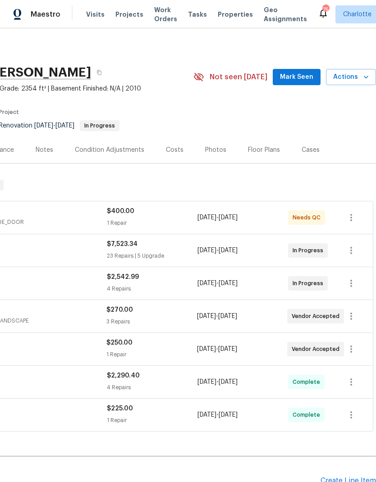
scroll to position [0, 133]
click at [304, 75] on span "Mark Seen" at bounding box center [296, 77] width 33 height 11
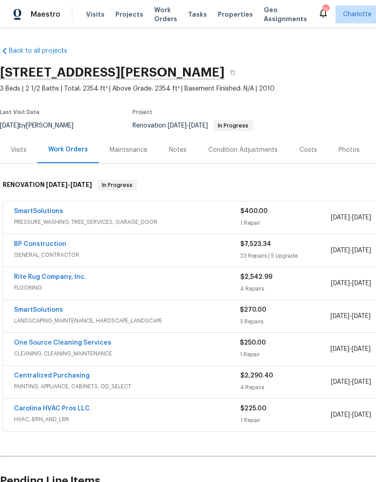
scroll to position [0, 0]
click at [42, 313] on link "SmartSolutions" at bounding box center [38, 310] width 49 height 6
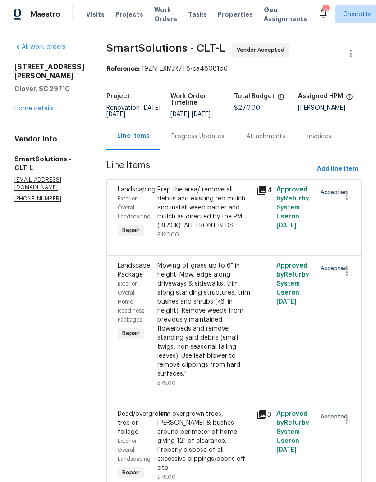
click at [204, 139] on div "Progress Updates" at bounding box center [197, 136] width 53 height 9
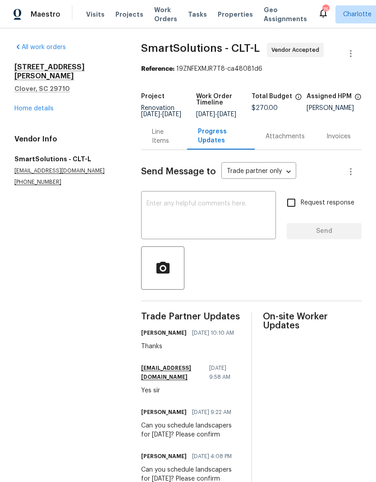
click at [36, 105] on link "Home details" at bounding box center [33, 108] width 39 height 6
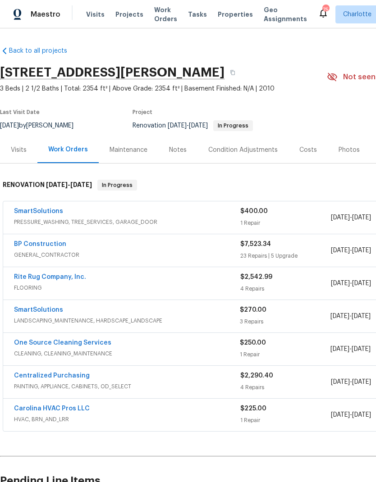
click at [50, 307] on link "SmartSolutions" at bounding box center [38, 310] width 49 height 6
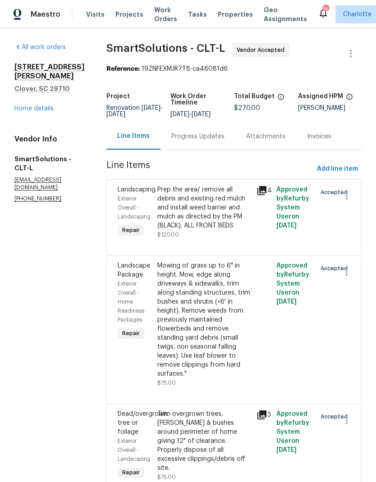
click at [202, 138] on div "Progress Updates" at bounding box center [197, 136] width 53 height 9
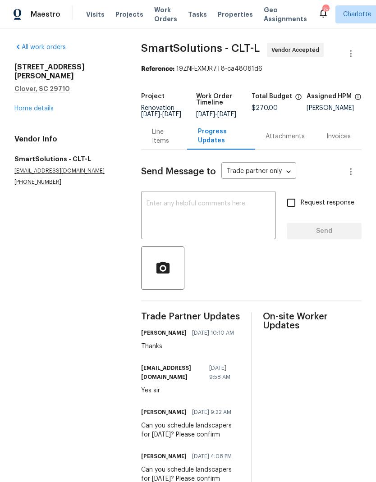
click at [33, 105] on link "Home details" at bounding box center [33, 108] width 39 height 6
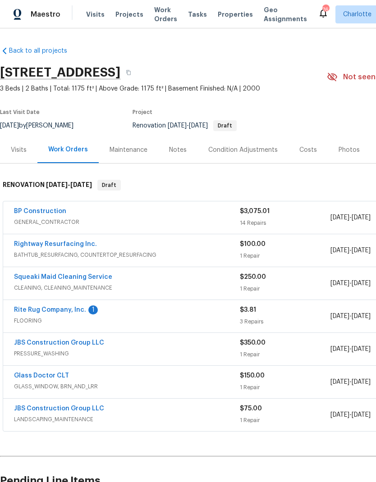
click at [71, 312] on link "Rite Rug Company, Inc." at bounding box center [50, 310] width 72 height 6
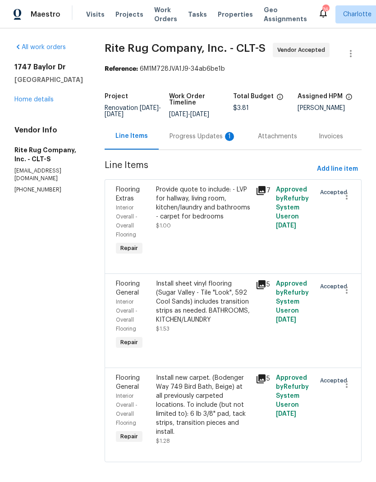
click at [207, 141] on div "Progress Updates 1" at bounding box center [202, 136] width 67 height 9
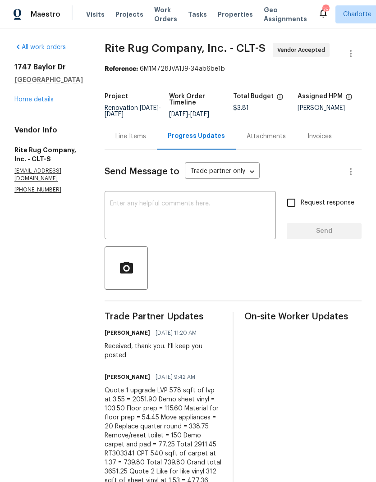
click at [37, 102] on link "Home details" at bounding box center [33, 99] width 39 height 6
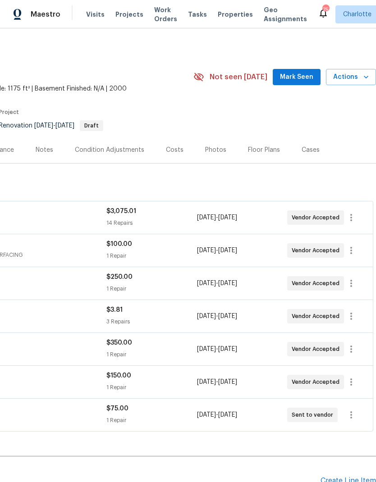
scroll to position [0, 133]
click at [298, 77] on span "Mark Seen" at bounding box center [296, 77] width 33 height 11
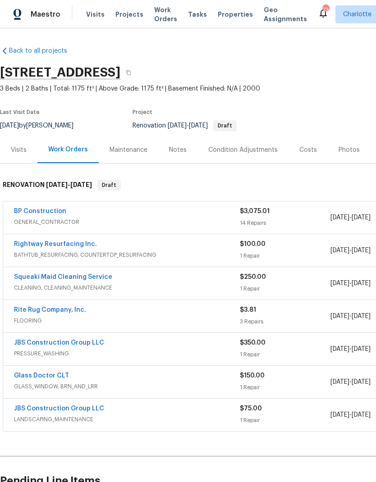
scroll to position [0, 0]
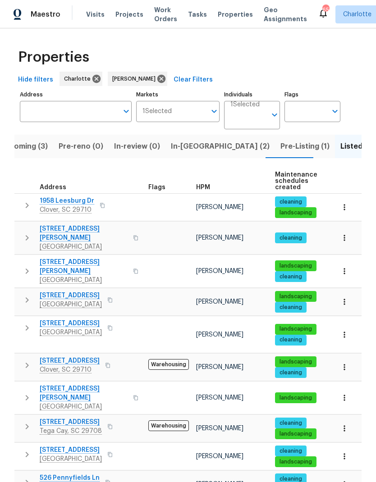
scroll to position [-1, 0]
click at [33, 145] on span "Upcoming (3)" at bounding box center [44, 146] width 48 height 13
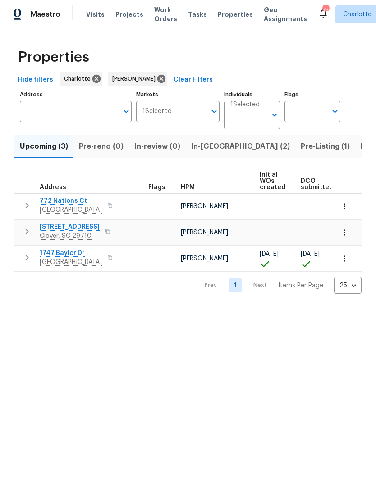
click at [202, 145] on span "In-[GEOGRAPHIC_DATA] (2)" at bounding box center [240, 146] width 99 height 13
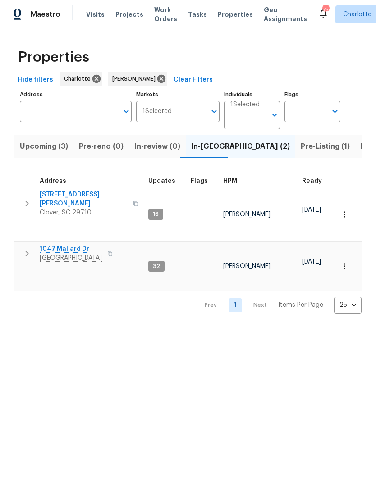
click at [300, 152] on span "Pre-Listing (1)" at bounding box center [324, 146] width 49 height 13
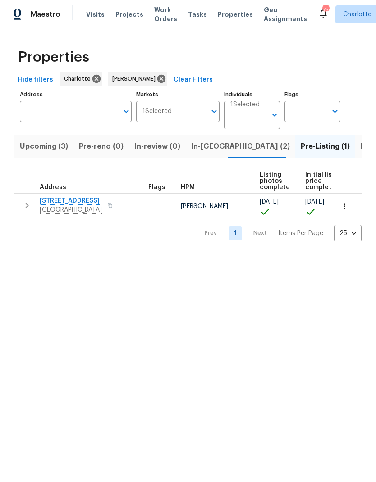
click at [360, 148] on span "Listed (25)" at bounding box center [379, 146] width 38 height 13
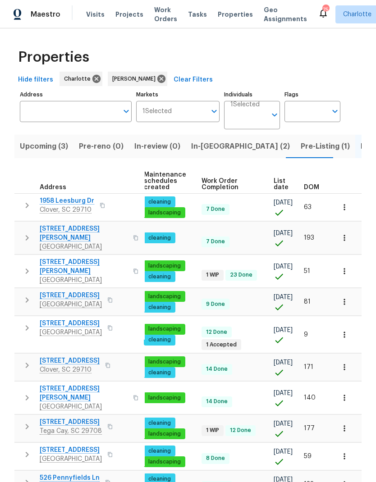
scroll to position [0, 132]
click at [312, 184] on span "DOM" at bounding box center [311, 187] width 15 height 6
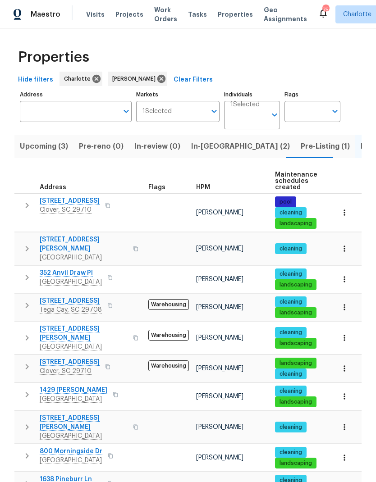
click at [28, 205] on icon "button" at bounding box center [27, 205] width 3 height 5
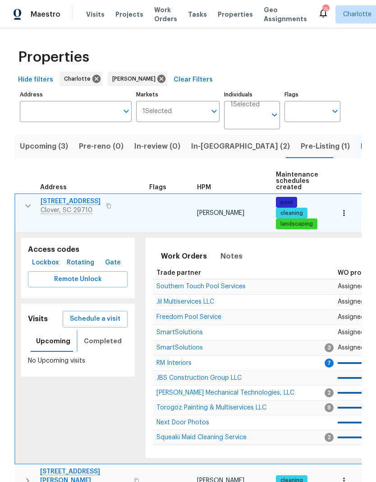
click at [103, 342] on span "Completed" at bounding box center [103, 341] width 38 height 11
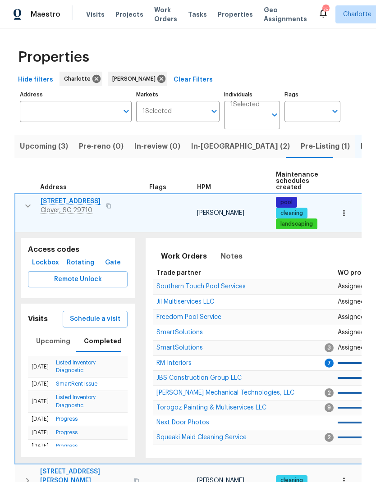
click at [86, 364] on link "Listed Inventory Diagnostic" at bounding box center [76, 366] width 40 height 13
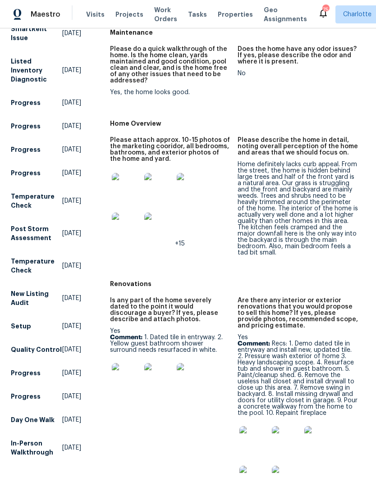
scroll to position [114, 0]
click at [122, 186] on img at bounding box center [126, 187] width 29 height 29
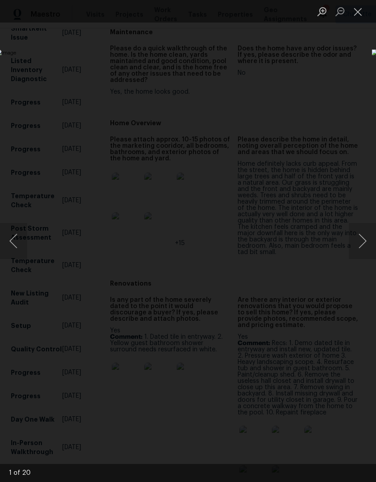
click at [363, 245] on button "Next image" at bounding box center [362, 241] width 27 height 36
click at [362, 246] on button "Next image" at bounding box center [362, 241] width 27 height 36
click at [357, 248] on button "Next image" at bounding box center [362, 241] width 27 height 36
click at [358, 246] on button "Next image" at bounding box center [362, 241] width 27 height 36
click at [360, 241] on button "Next image" at bounding box center [362, 241] width 27 height 36
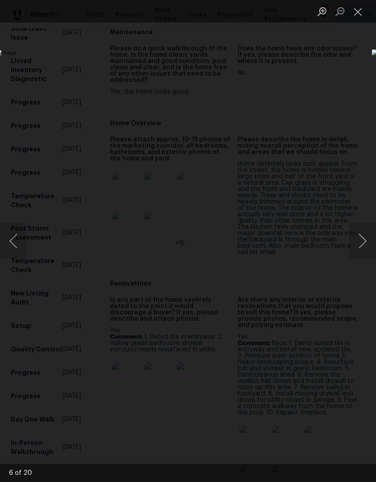
click at [357, 239] on button "Next image" at bounding box center [362, 241] width 27 height 36
click at [361, 234] on button "Next image" at bounding box center [362, 241] width 27 height 36
click at [362, 233] on button "Next image" at bounding box center [362, 241] width 27 height 36
click at [364, 234] on button "Next image" at bounding box center [362, 241] width 27 height 36
click at [364, 239] on button "Next image" at bounding box center [362, 241] width 27 height 36
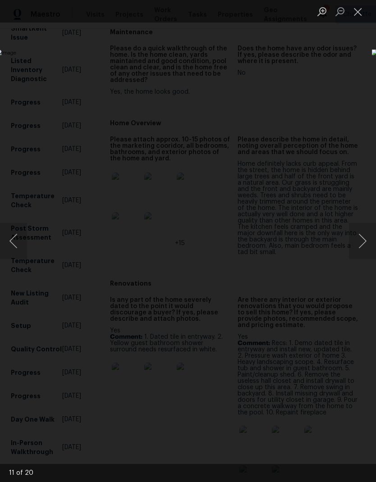
click at [367, 238] on button "Next image" at bounding box center [362, 241] width 27 height 36
click at [370, 237] on button "Next image" at bounding box center [362, 241] width 27 height 36
click at [368, 237] on button "Next image" at bounding box center [362, 241] width 27 height 36
click at [369, 238] on button "Next image" at bounding box center [362, 241] width 27 height 36
click at [370, 238] on button "Next image" at bounding box center [362, 241] width 27 height 36
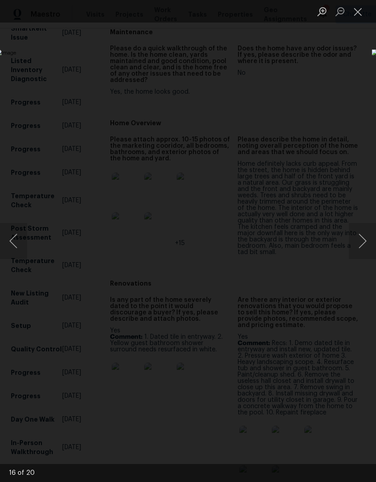
click at [370, 238] on button "Next image" at bounding box center [362, 241] width 27 height 36
click at [369, 236] on button "Next image" at bounding box center [362, 241] width 27 height 36
click at [369, 237] on button "Next image" at bounding box center [362, 241] width 27 height 36
click at [366, 239] on button "Next image" at bounding box center [362, 241] width 27 height 36
click at [365, 236] on button "Next image" at bounding box center [362, 241] width 27 height 36
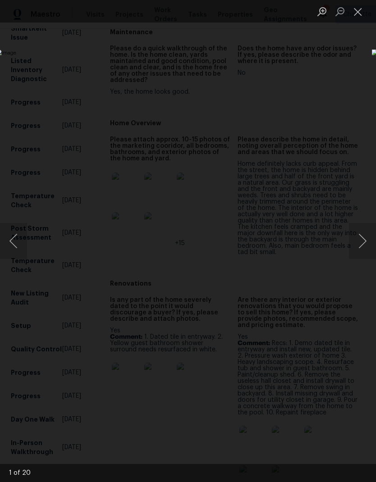
click at [366, 236] on button "Next image" at bounding box center [362, 241] width 27 height 36
click at [361, 9] on button "Close lightbox" at bounding box center [358, 12] width 18 height 16
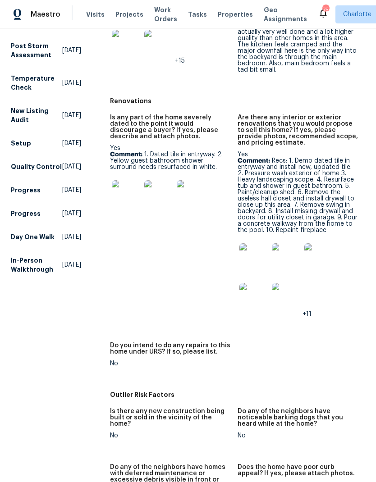
scroll to position [298, 0]
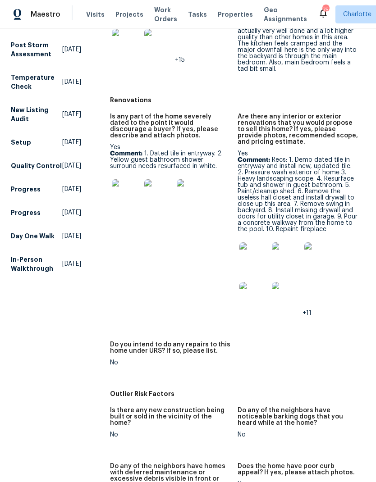
click at [256, 259] on img at bounding box center [253, 256] width 29 height 29
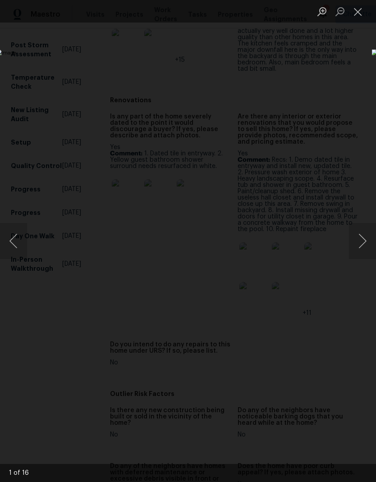
click at [364, 238] on button "Next image" at bounding box center [362, 241] width 27 height 36
click at [364, 240] on button "Next image" at bounding box center [362, 241] width 27 height 36
click at [364, 241] on button "Next image" at bounding box center [362, 241] width 27 height 36
click at [364, 240] on button "Next image" at bounding box center [362, 241] width 27 height 36
click at [365, 240] on button "Next image" at bounding box center [362, 241] width 27 height 36
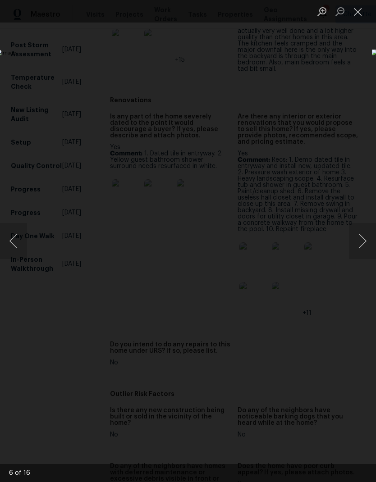
click at [369, 239] on button "Next image" at bounding box center [362, 241] width 27 height 36
click at [370, 237] on button "Next image" at bounding box center [362, 241] width 27 height 36
click at [370, 236] on button "Next image" at bounding box center [362, 241] width 27 height 36
click at [370, 237] on button "Next image" at bounding box center [362, 241] width 27 height 36
click at [369, 238] on button "Next image" at bounding box center [362, 241] width 27 height 36
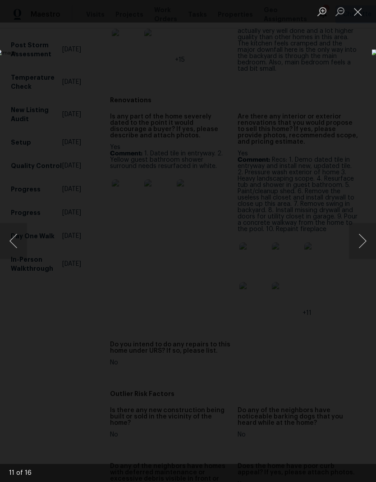
click at [366, 237] on button "Next image" at bounding box center [362, 241] width 27 height 36
click at [367, 239] on button "Next image" at bounding box center [362, 241] width 27 height 36
click at [370, 239] on button "Next image" at bounding box center [362, 241] width 27 height 36
click at [368, 238] on button "Next image" at bounding box center [362, 241] width 27 height 36
click at [365, 236] on button "Next image" at bounding box center [362, 241] width 27 height 36
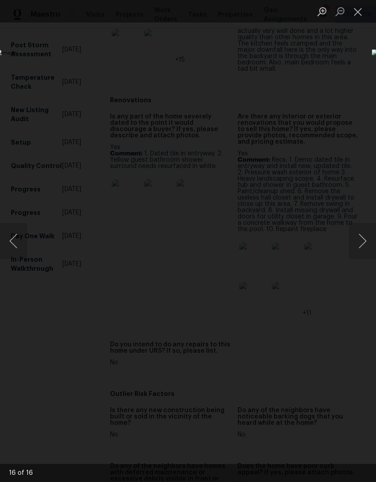
click at [360, 238] on button "Next image" at bounding box center [362, 241] width 27 height 36
click at [362, 237] on button "Next image" at bounding box center [362, 241] width 27 height 36
click at [361, 9] on button "Close lightbox" at bounding box center [358, 12] width 18 height 16
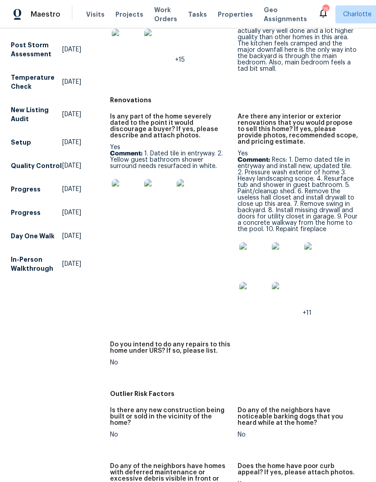
click at [256, 258] on img at bounding box center [253, 256] width 29 height 29
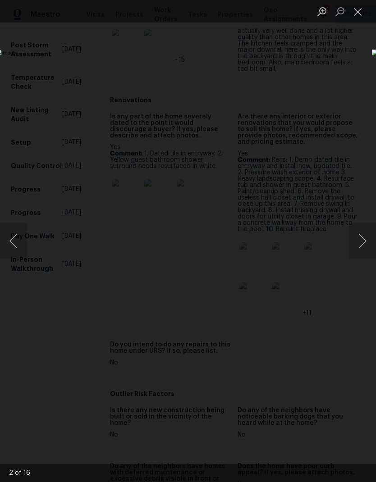
click at [363, 232] on button "Next image" at bounding box center [362, 241] width 27 height 36
click at [357, 238] on button "Next image" at bounding box center [362, 241] width 27 height 36
click at [18, 244] on button "Previous image" at bounding box center [13, 241] width 27 height 36
click at [8, 237] on button "Previous image" at bounding box center [13, 241] width 27 height 36
click at [361, 237] on button "Next image" at bounding box center [362, 241] width 27 height 36
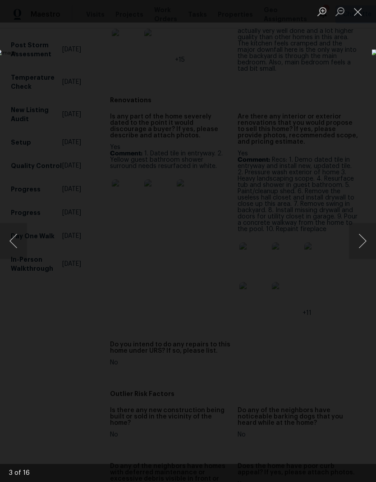
click at [363, 236] on button "Next image" at bounding box center [362, 241] width 27 height 36
click at [364, 235] on button "Next image" at bounding box center [362, 241] width 27 height 36
click at [365, 236] on button "Next image" at bounding box center [362, 241] width 27 height 36
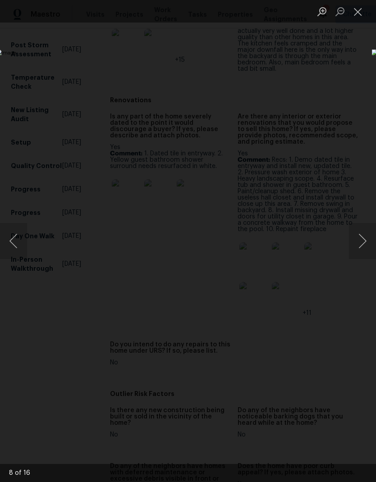
click at [364, 236] on button "Next image" at bounding box center [362, 241] width 27 height 36
click at [363, 236] on button "Next image" at bounding box center [362, 241] width 27 height 36
click at [364, 236] on button "Next image" at bounding box center [362, 241] width 27 height 36
click at [14, 236] on button "Previous image" at bounding box center [13, 241] width 27 height 36
click at [359, 14] on button "Close lightbox" at bounding box center [358, 12] width 18 height 16
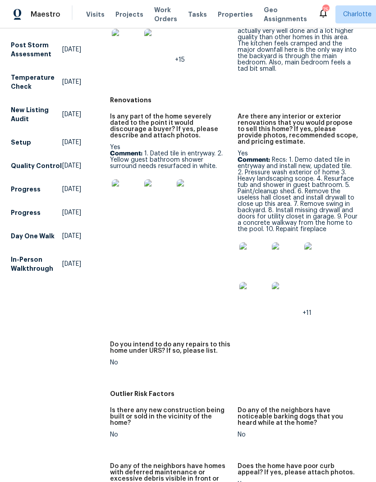
click at [325, 186] on p "Comment: Recs: 1. Demo dated tile in entryway and install new, updated tile. 2.…" at bounding box center [297, 195] width 120 height 76
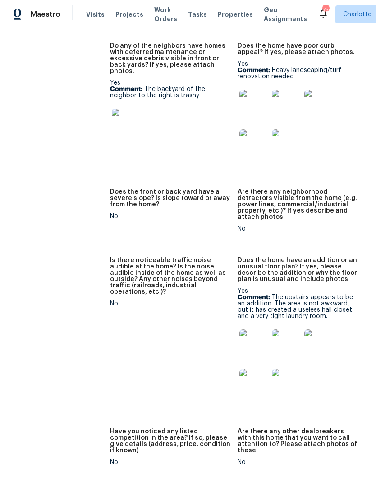
scroll to position [719, 0]
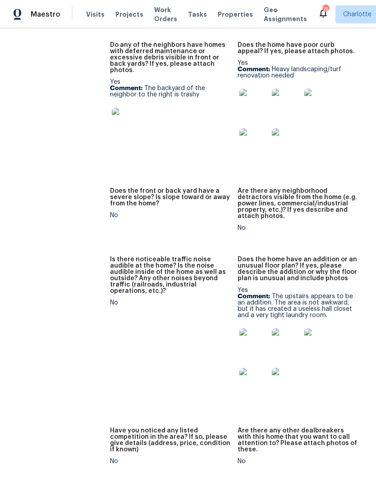
click at [255, 98] on img at bounding box center [253, 103] width 29 height 29
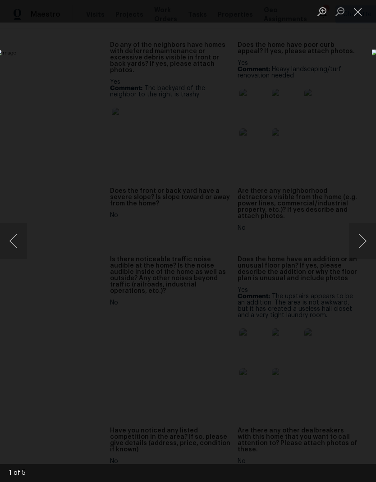
click at [362, 240] on button "Next image" at bounding box center [362, 241] width 27 height 36
click at [359, 242] on button "Next image" at bounding box center [362, 241] width 27 height 36
click at [358, 241] on button "Next image" at bounding box center [362, 241] width 27 height 36
click at [361, 241] on button "Next image" at bounding box center [362, 241] width 27 height 36
click at [360, 240] on button "Next image" at bounding box center [362, 241] width 27 height 36
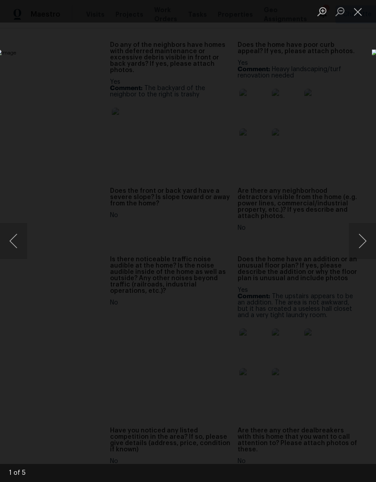
click at [360, 239] on button "Next image" at bounding box center [362, 241] width 27 height 36
click at [359, 238] on button "Next image" at bounding box center [362, 241] width 27 height 36
click at [359, 11] on button "Close lightbox" at bounding box center [358, 12] width 18 height 16
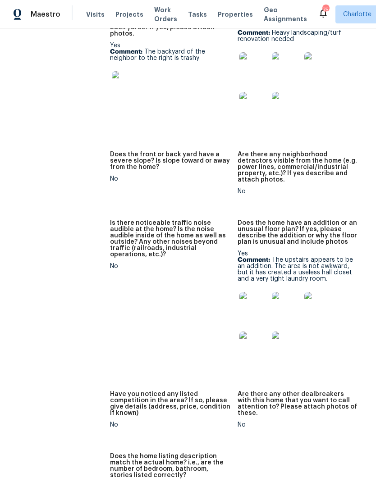
scroll to position [757, 0]
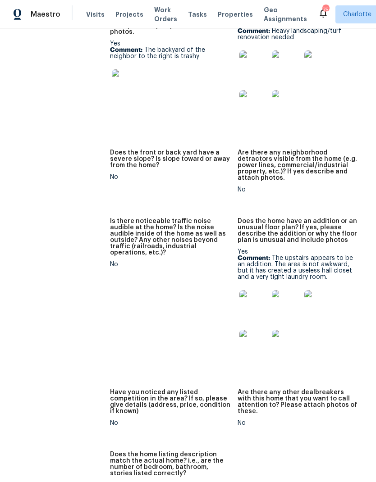
click at [257, 293] on img at bounding box center [253, 304] width 29 height 29
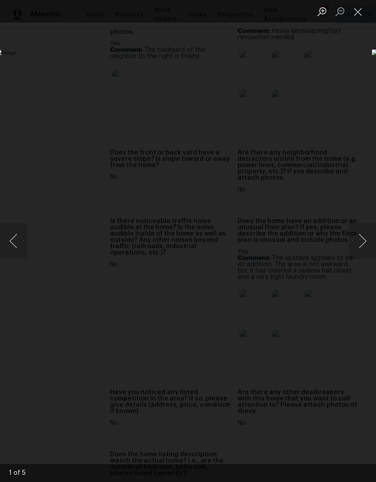
click at [361, 239] on button "Next image" at bounding box center [362, 241] width 27 height 36
click at [361, 238] on button "Next image" at bounding box center [362, 241] width 27 height 36
click at [361, 239] on button "Next image" at bounding box center [362, 241] width 27 height 36
click at [361, 238] on button "Next image" at bounding box center [362, 241] width 27 height 36
click at [361, 243] on button "Next image" at bounding box center [362, 241] width 27 height 36
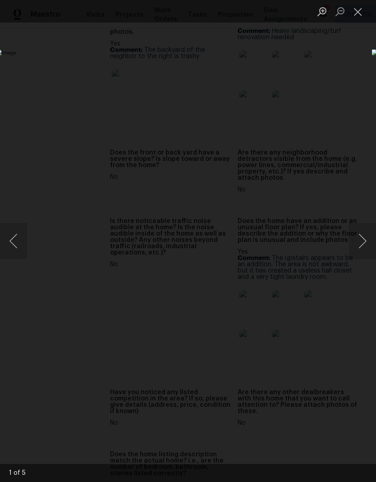
click at [361, 241] on button "Next image" at bounding box center [362, 241] width 27 height 36
click at [364, 14] on button "Close lightbox" at bounding box center [358, 12] width 18 height 16
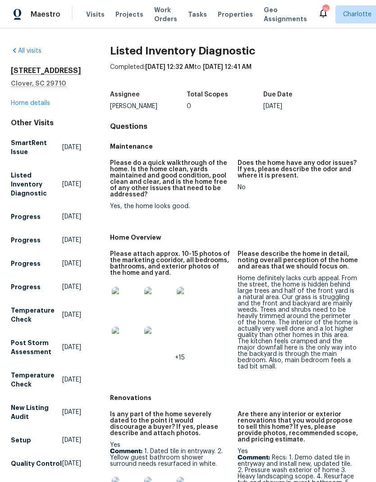
scroll to position [0, 0]
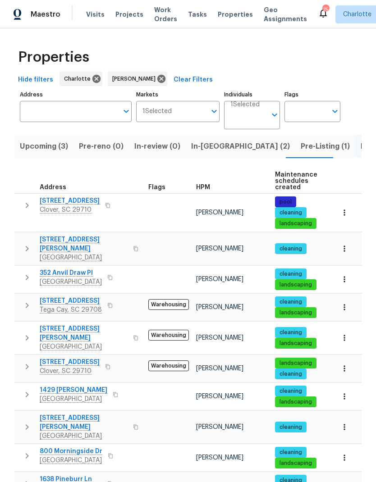
click at [23, 246] on icon "button" at bounding box center [27, 248] width 11 height 11
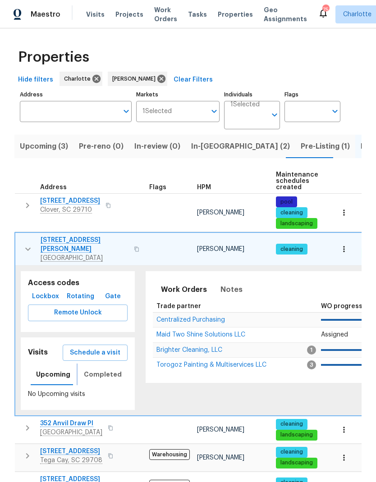
click at [103, 369] on span "Completed" at bounding box center [103, 374] width 38 height 11
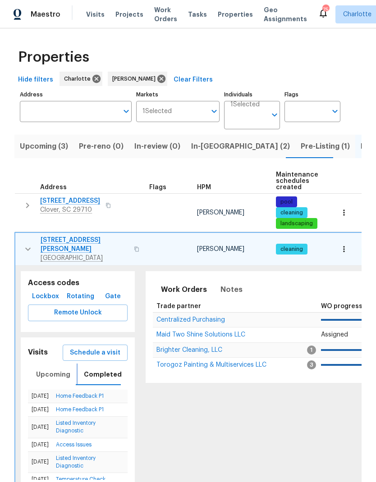
scroll to position [7, 0]
click at [78, 393] on link "Home Feedback P1" at bounding box center [80, 395] width 48 height 5
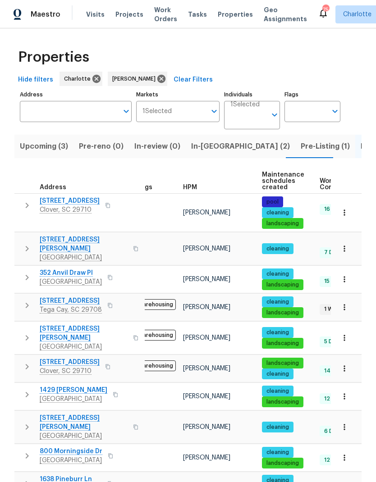
scroll to position [0, 14]
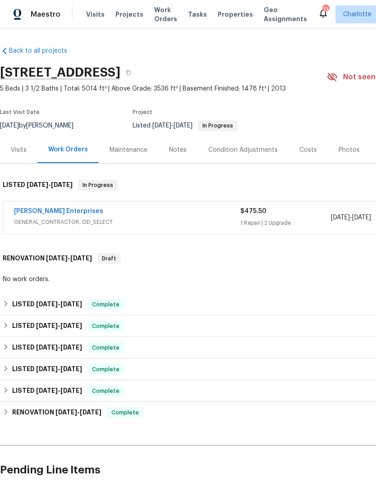
click at [50, 213] on link "[PERSON_NAME] Enterprises" at bounding box center [58, 211] width 89 height 6
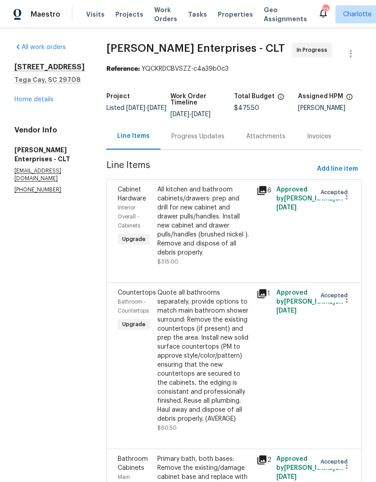
click at [187, 139] on div "Progress Updates" at bounding box center [197, 136] width 53 height 9
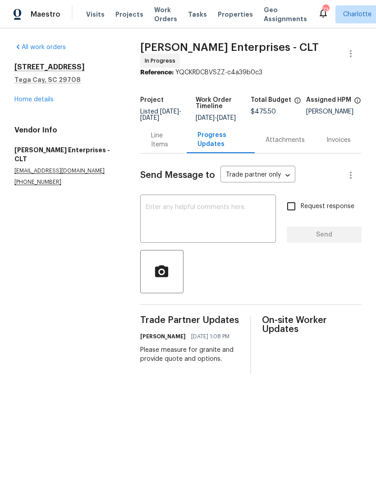
click at [33, 101] on link "Home details" at bounding box center [33, 99] width 39 height 6
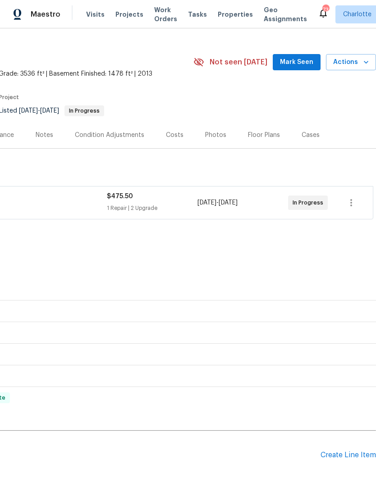
scroll to position [17, 133]
